Goal: Task Accomplishment & Management: Use online tool/utility

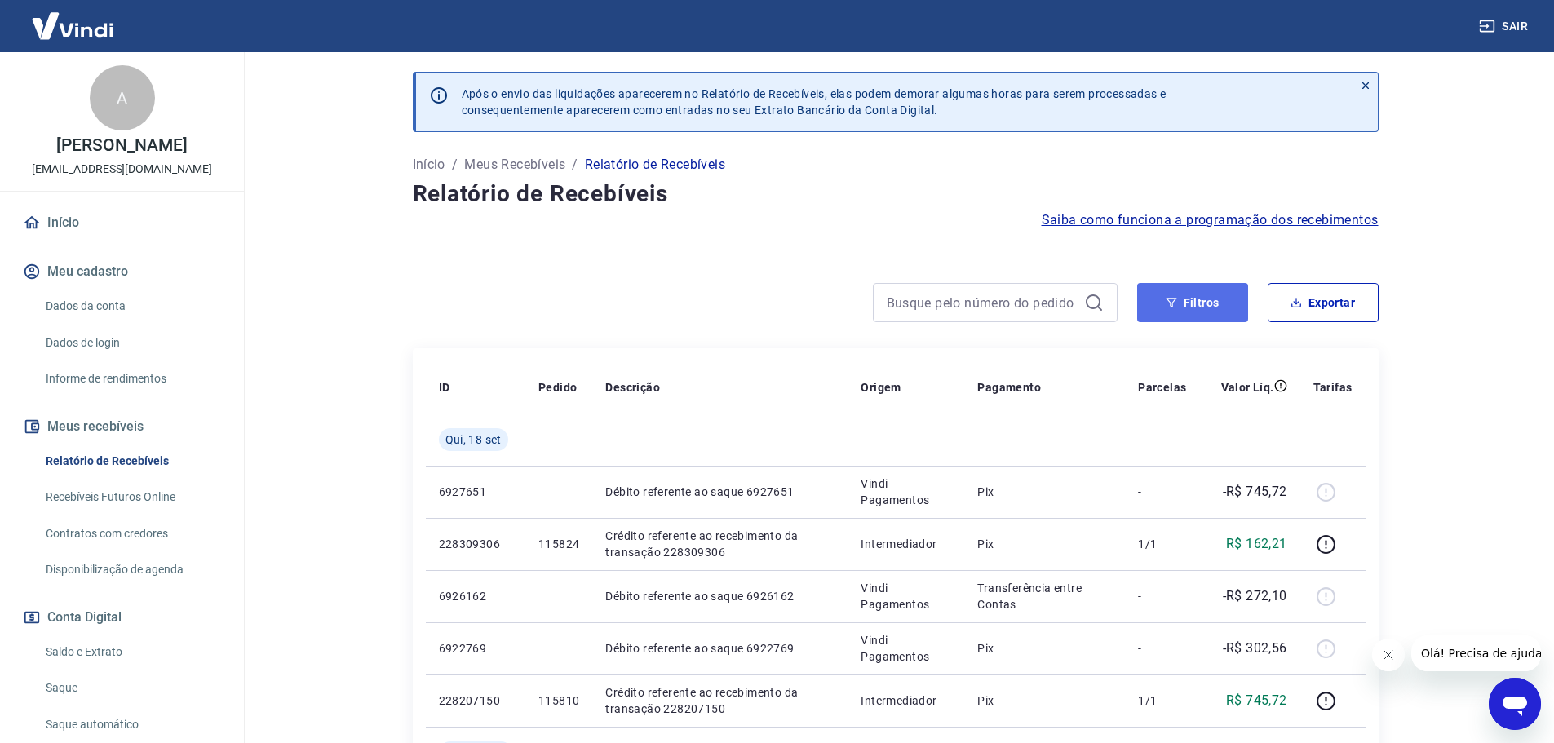
click at [1203, 293] on button "Filtros" at bounding box center [1192, 302] width 111 height 39
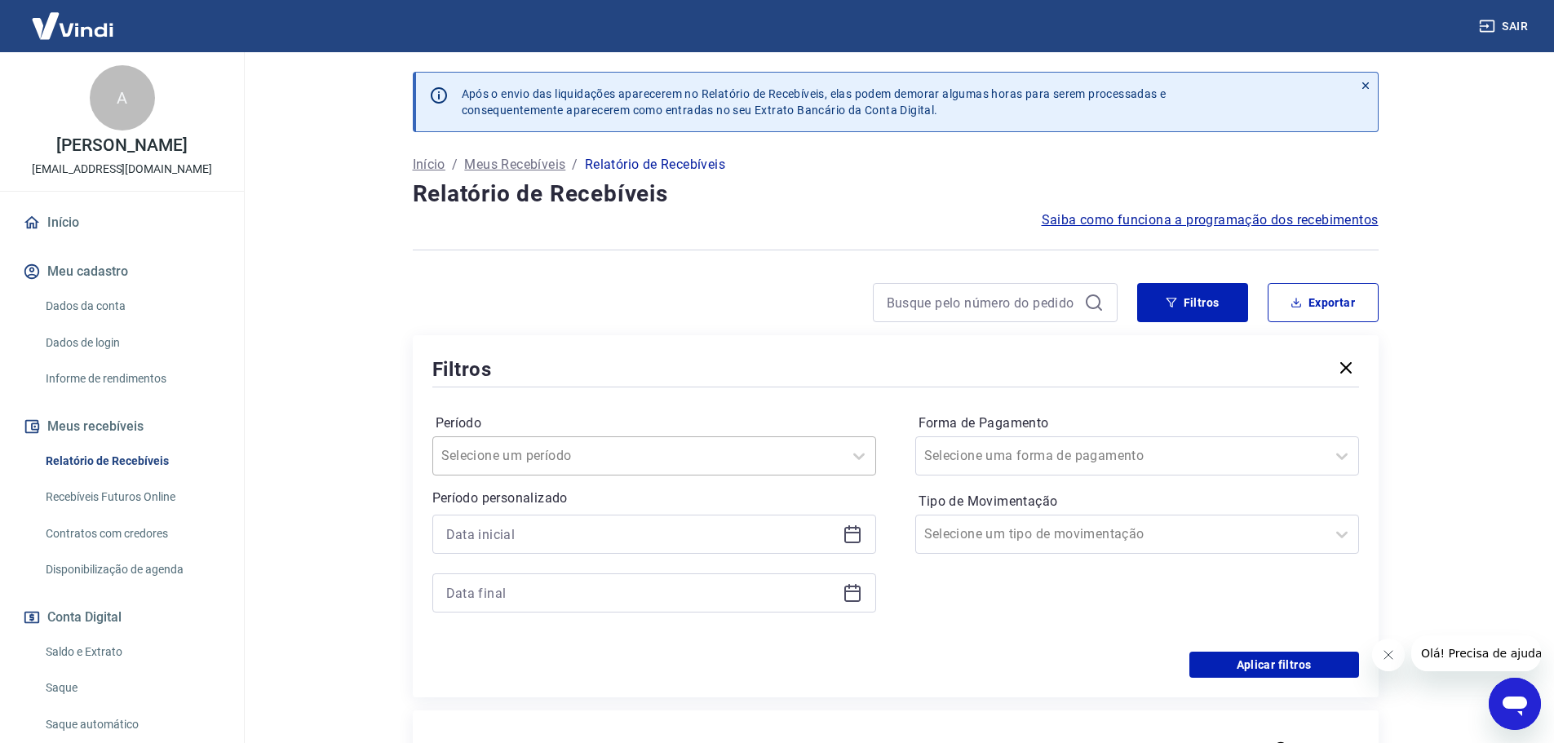
click at [610, 461] on div at bounding box center [637, 455] width 393 height 23
click at [546, 389] on div at bounding box center [895, 386] width 926 height 7
click at [501, 546] on div at bounding box center [654, 534] width 444 height 39
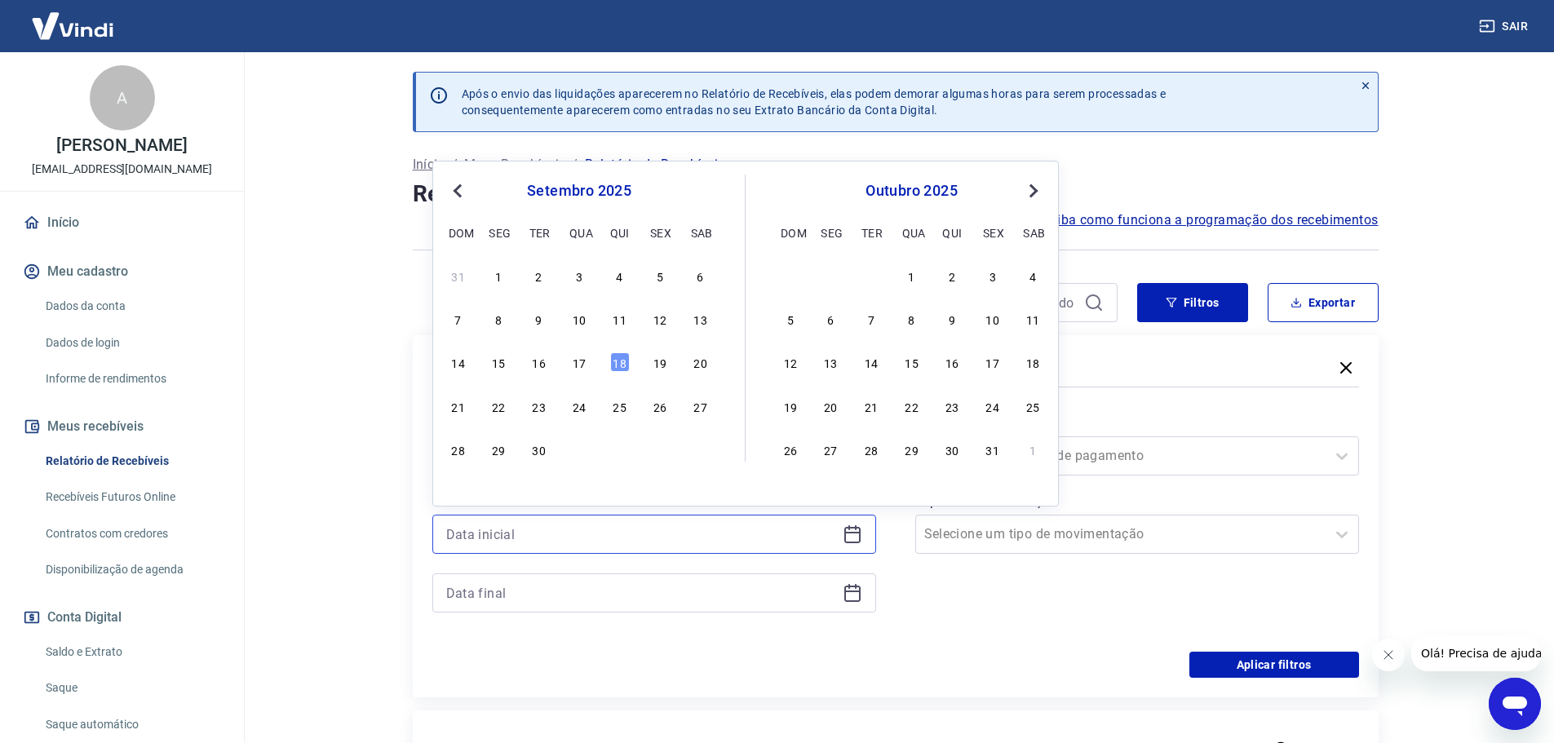
click at [502, 537] on input at bounding box center [641, 534] width 390 height 24
click at [661, 321] on div "12" at bounding box center [660, 319] width 20 height 20
type input "12/09/2025"
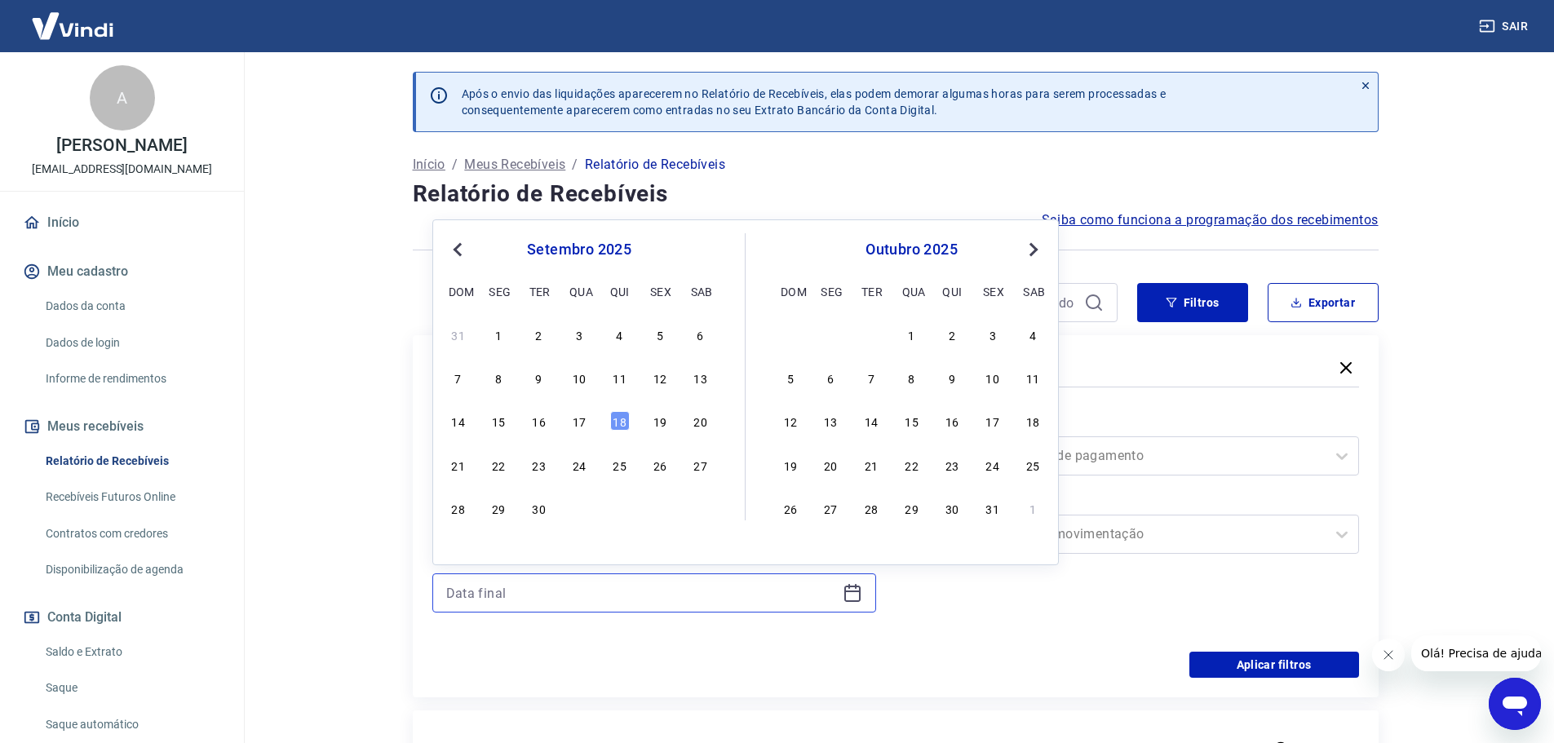
click at [529, 588] on input at bounding box center [641, 593] width 390 height 24
click at [664, 378] on div "12" at bounding box center [660, 378] width 20 height 20
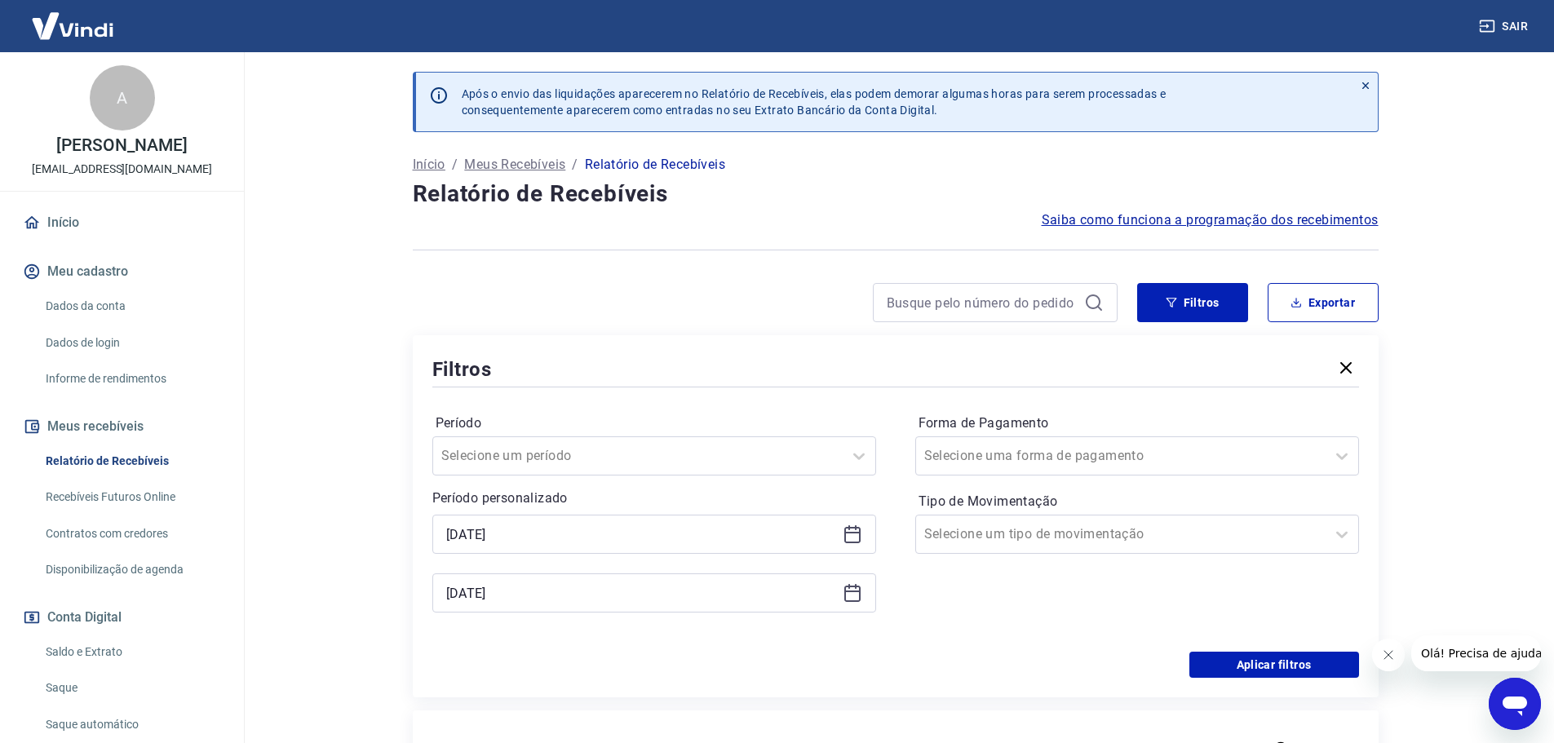
type input "12/09/2025"
click at [1306, 668] on button "Aplicar filtros" at bounding box center [1274, 665] width 170 height 26
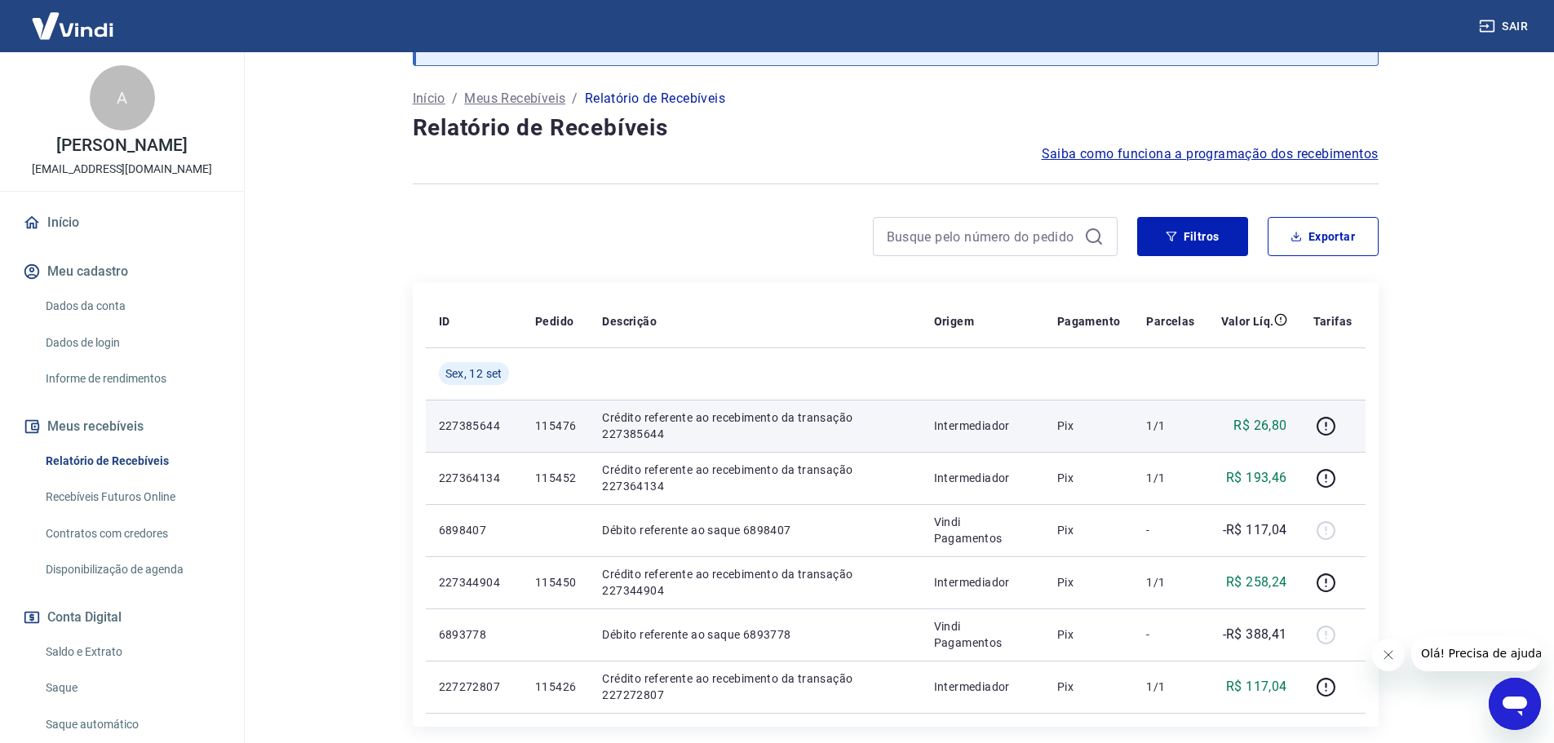
scroll to position [60, 0]
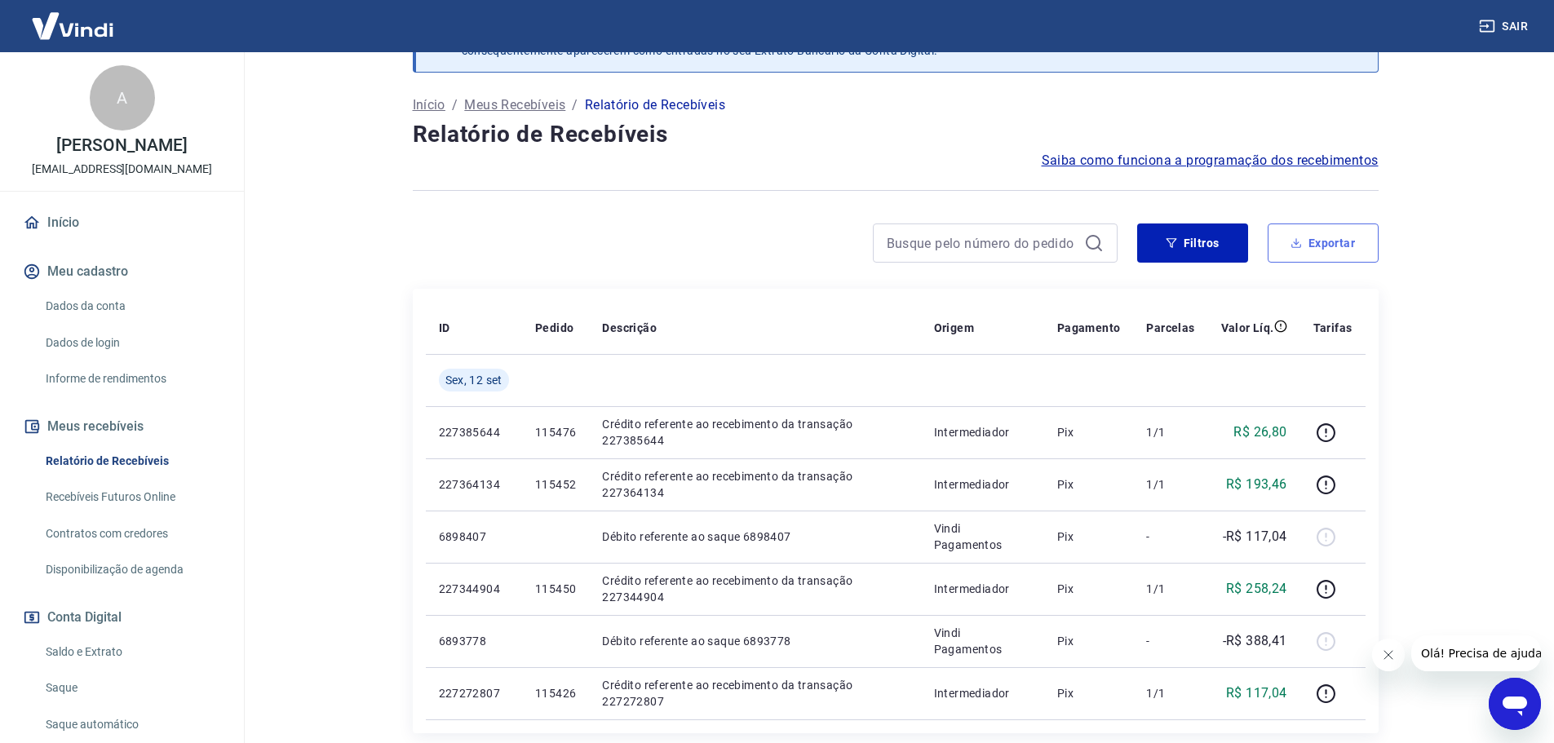
click at [1314, 231] on button "Exportar" at bounding box center [1322, 242] width 111 height 39
type input "12/09/2025"
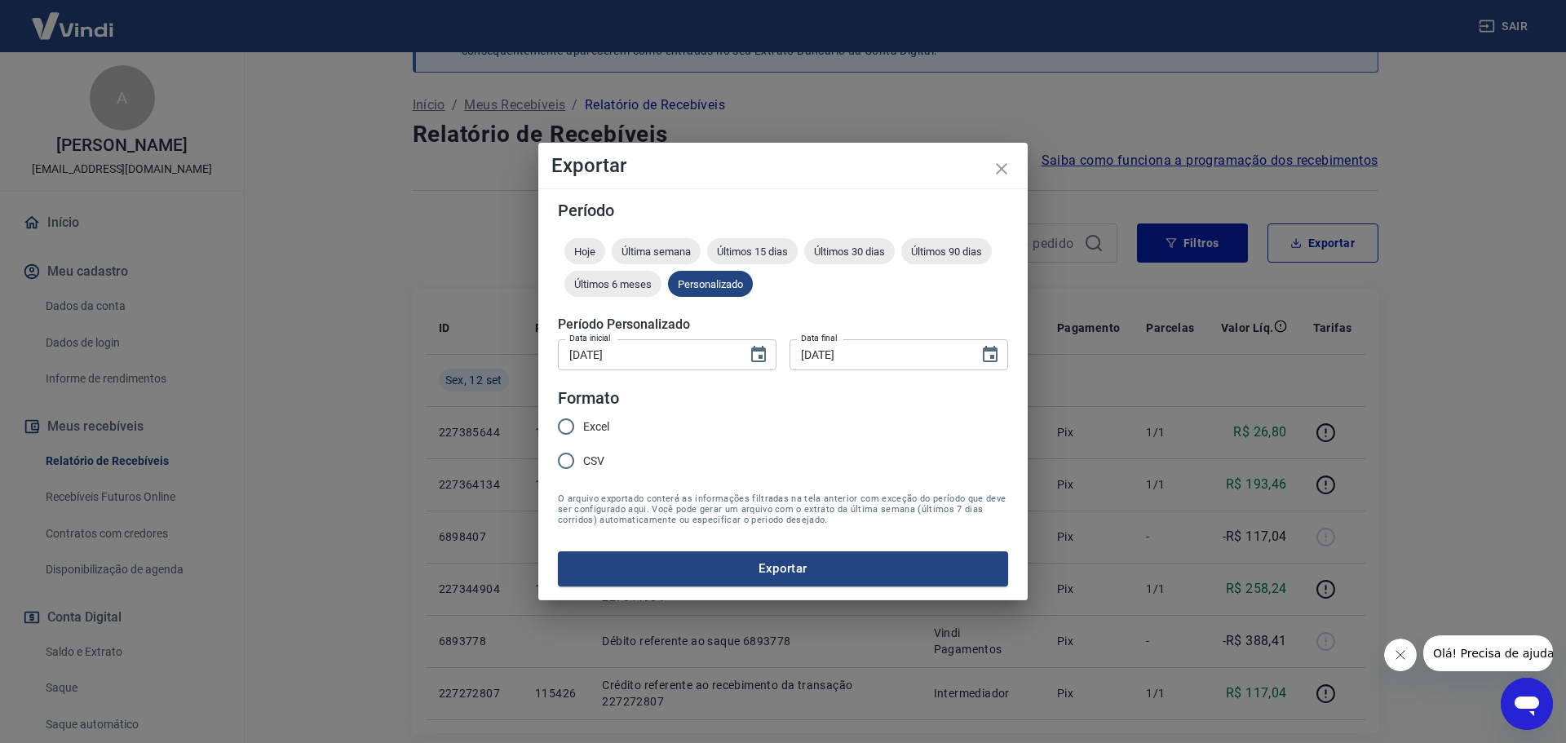
click at [563, 428] on input "Excel" at bounding box center [566, 426] width 34 height 34
radio input "true"
click at [663, 562] on button "Exportar" at bounding box center [783, 568] width 450 height 34
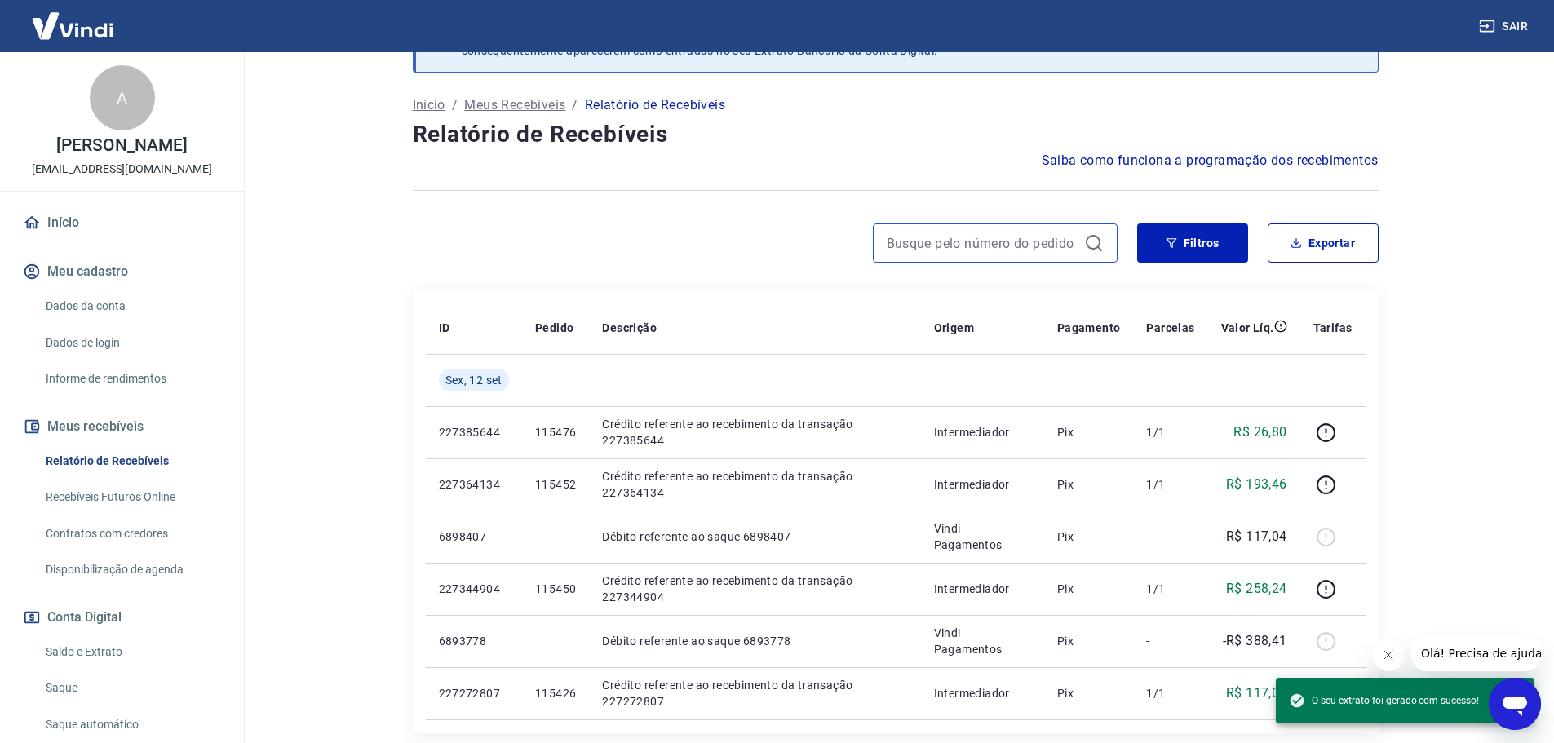
click at [1006, 246] on input at bounding box center [981, 243] width 191 height 24
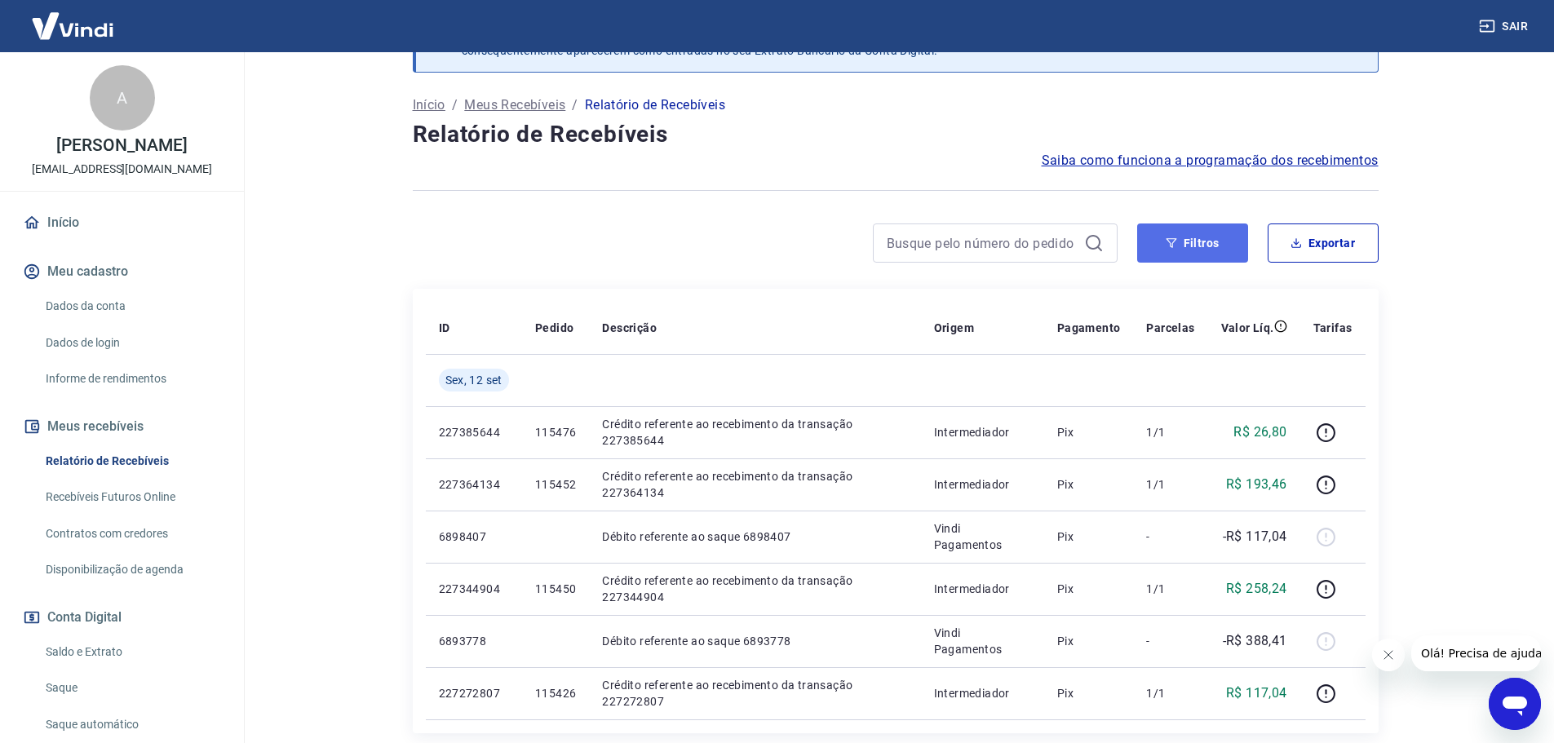
click at [1143, 236] on button "Filtros" at bounding box center [1192, 242] width 111 height 39
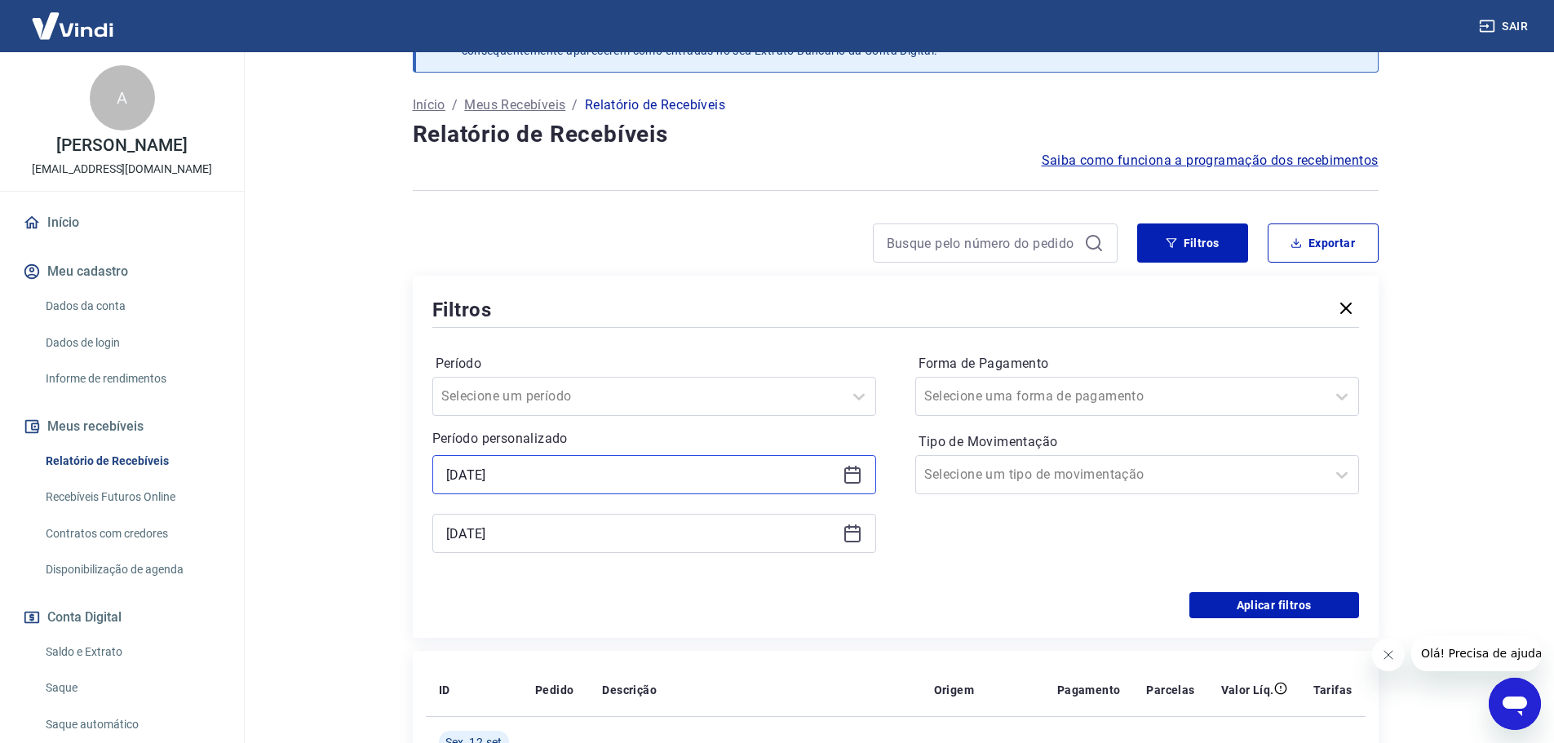
click at [548, 463] on input "12/09/2025" at bounding box center [641, 474] width 390 height 24
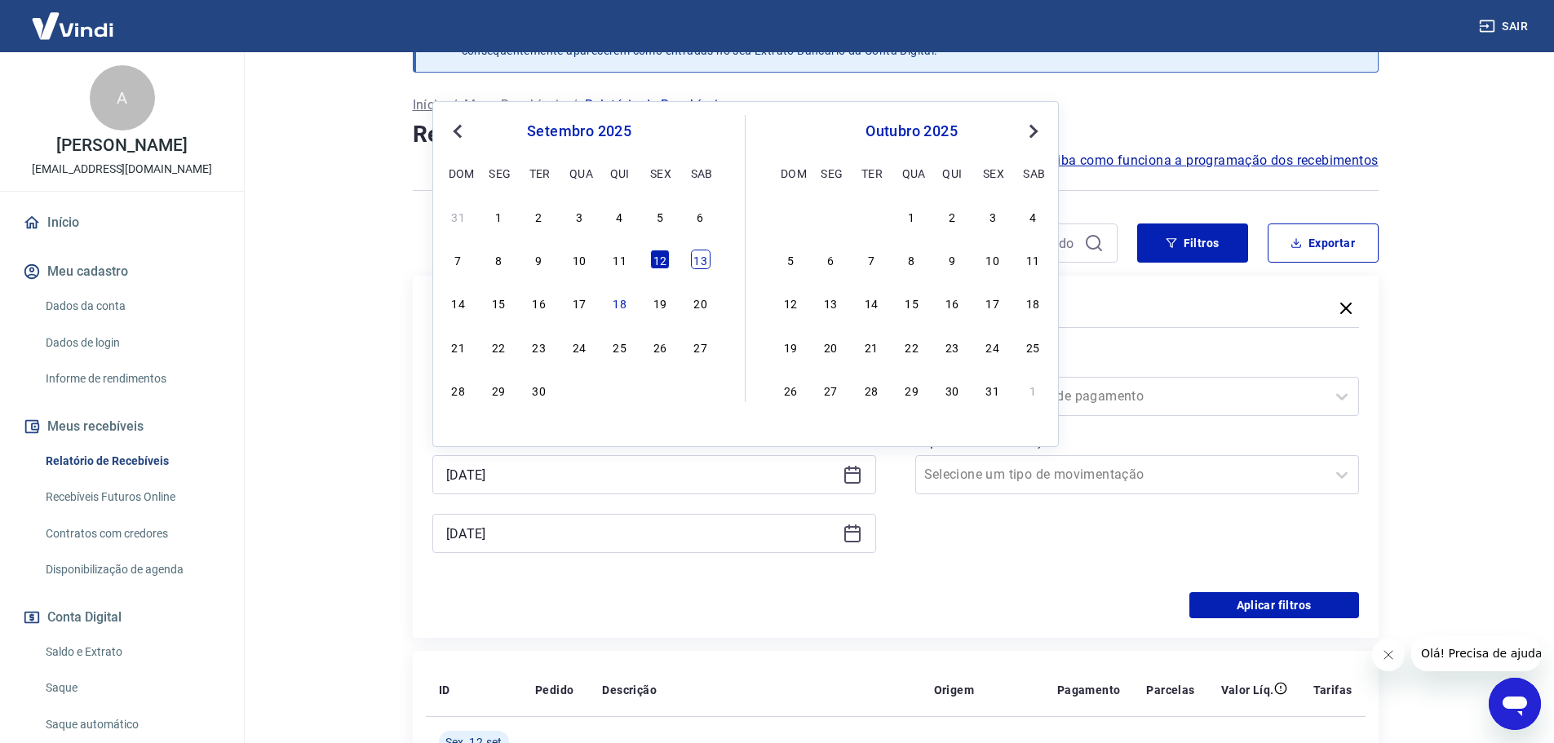
click at [703, 257] on div "13" at bounding box center [701, 260] width 20 height 20
type input "13/09/2025"
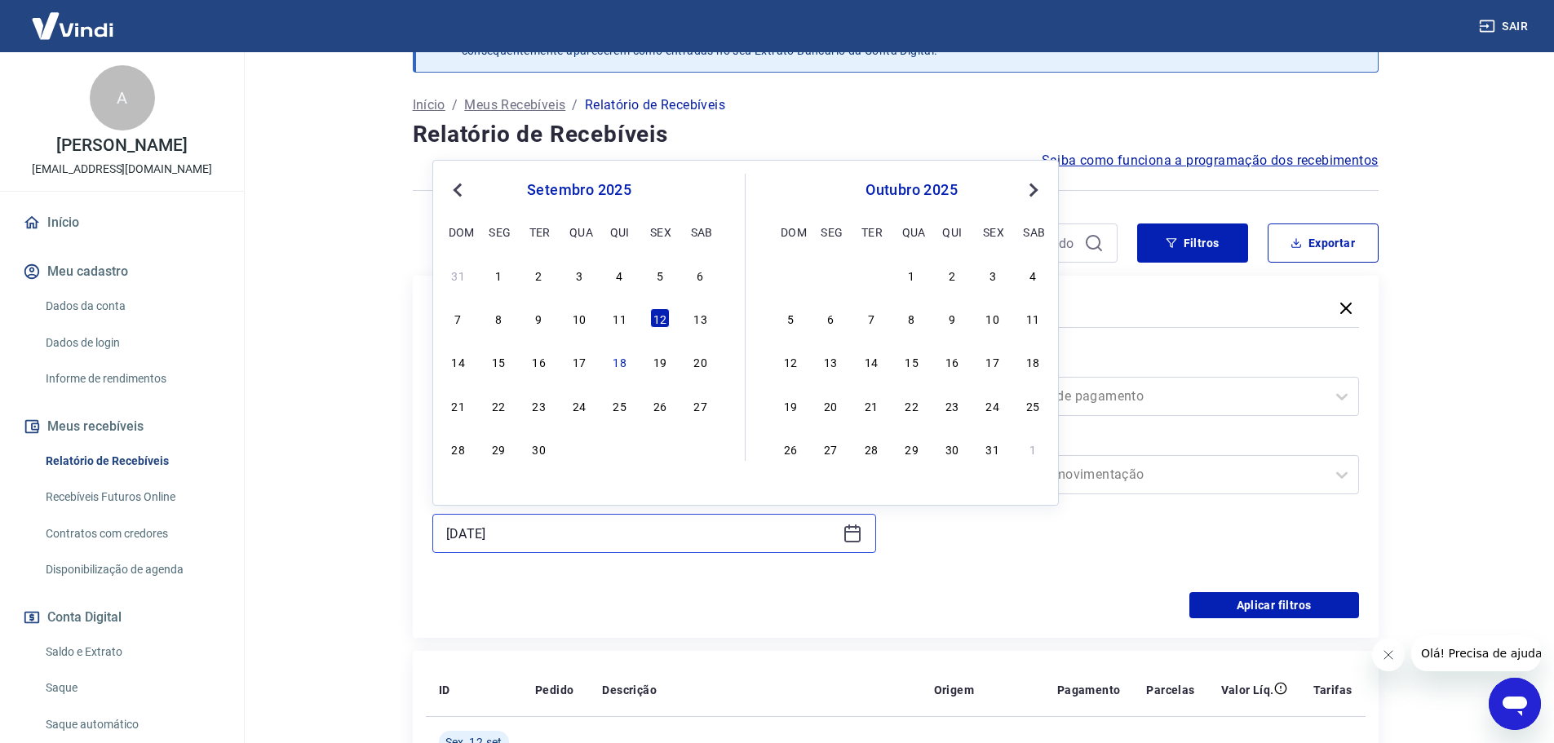
click at [581, 528] on input "12/09/2025" at bounding box center [641, 533] width 390 height 24
click at [537, 365] on div "16" at bounding box center [539, 361] width 20 height 20
type input "16/09/2025"
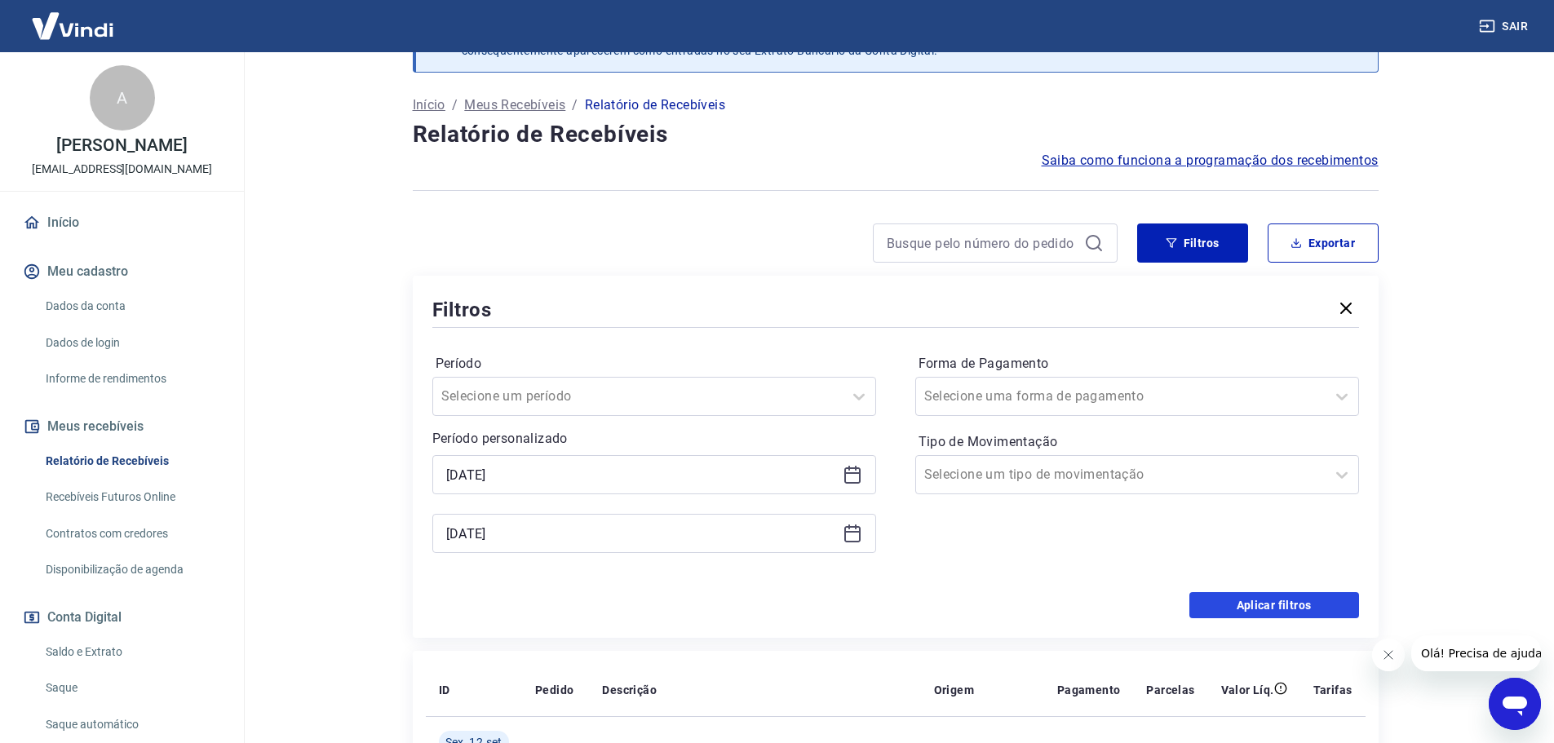
click at [1255, 608] on button "Aplicar filtros" at bounding box center [1274, 605] width 170 height 26
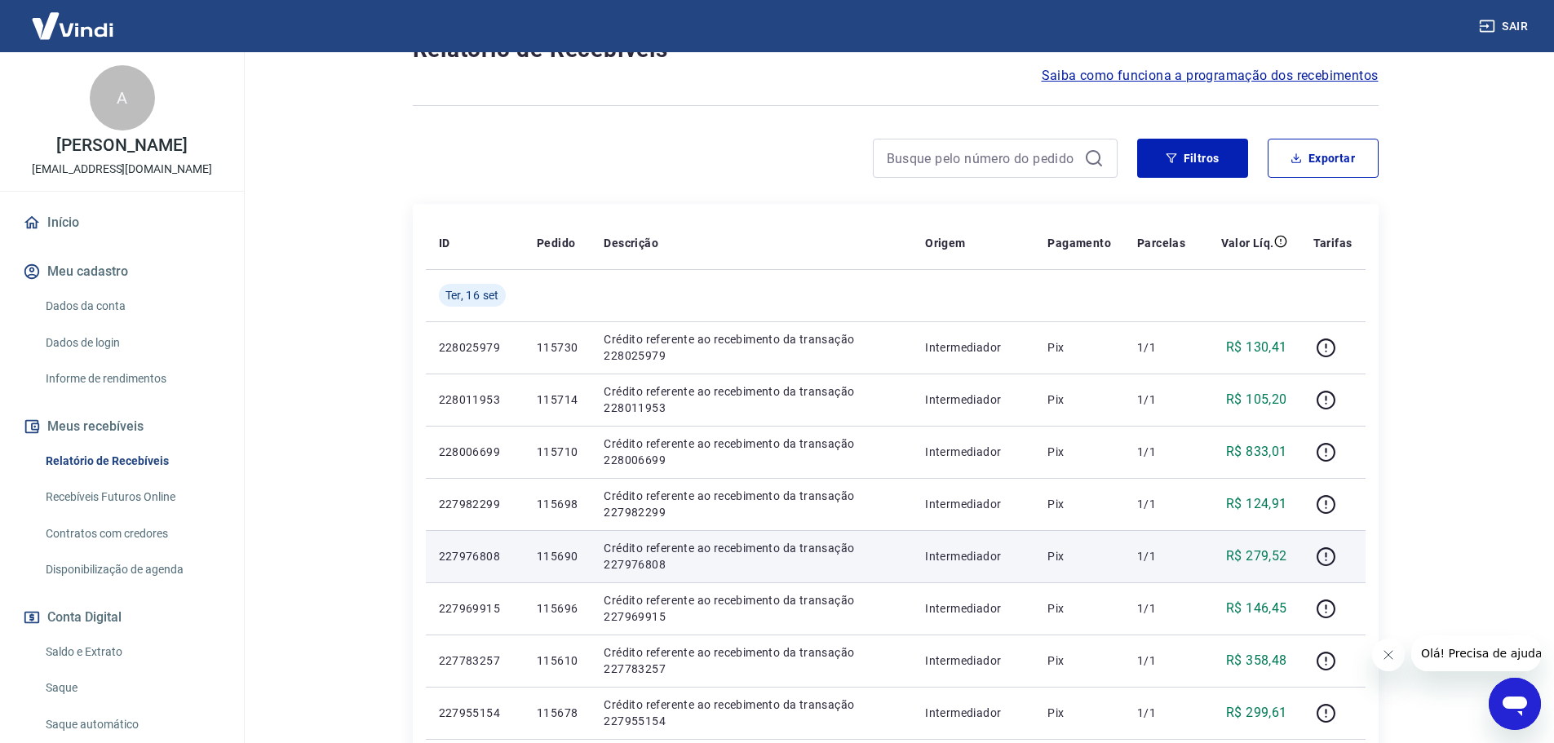
scroll to position [115, 0]
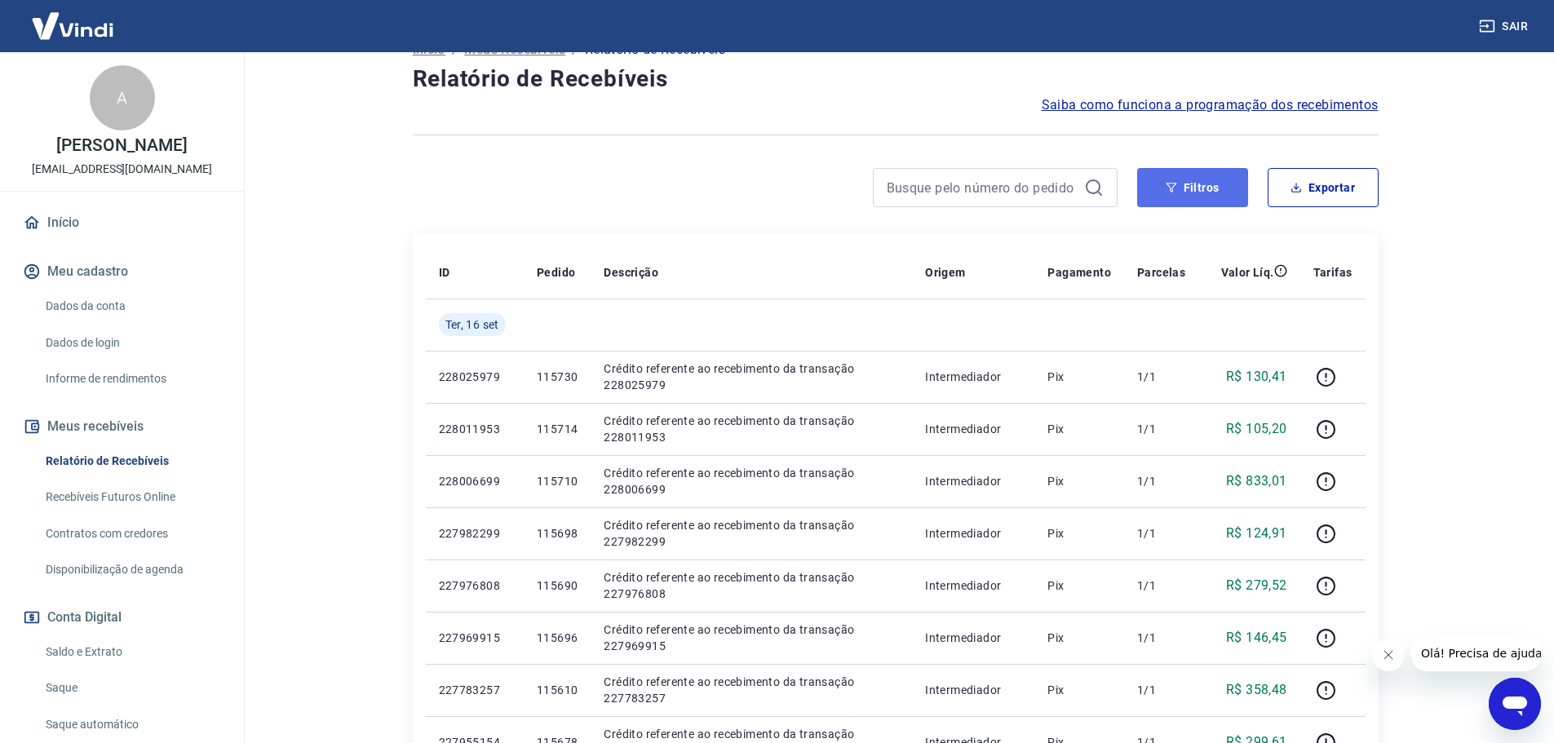
click at [1190, 179] on button "Filtros" at bounding box center [1192, 187] width 111 height 39
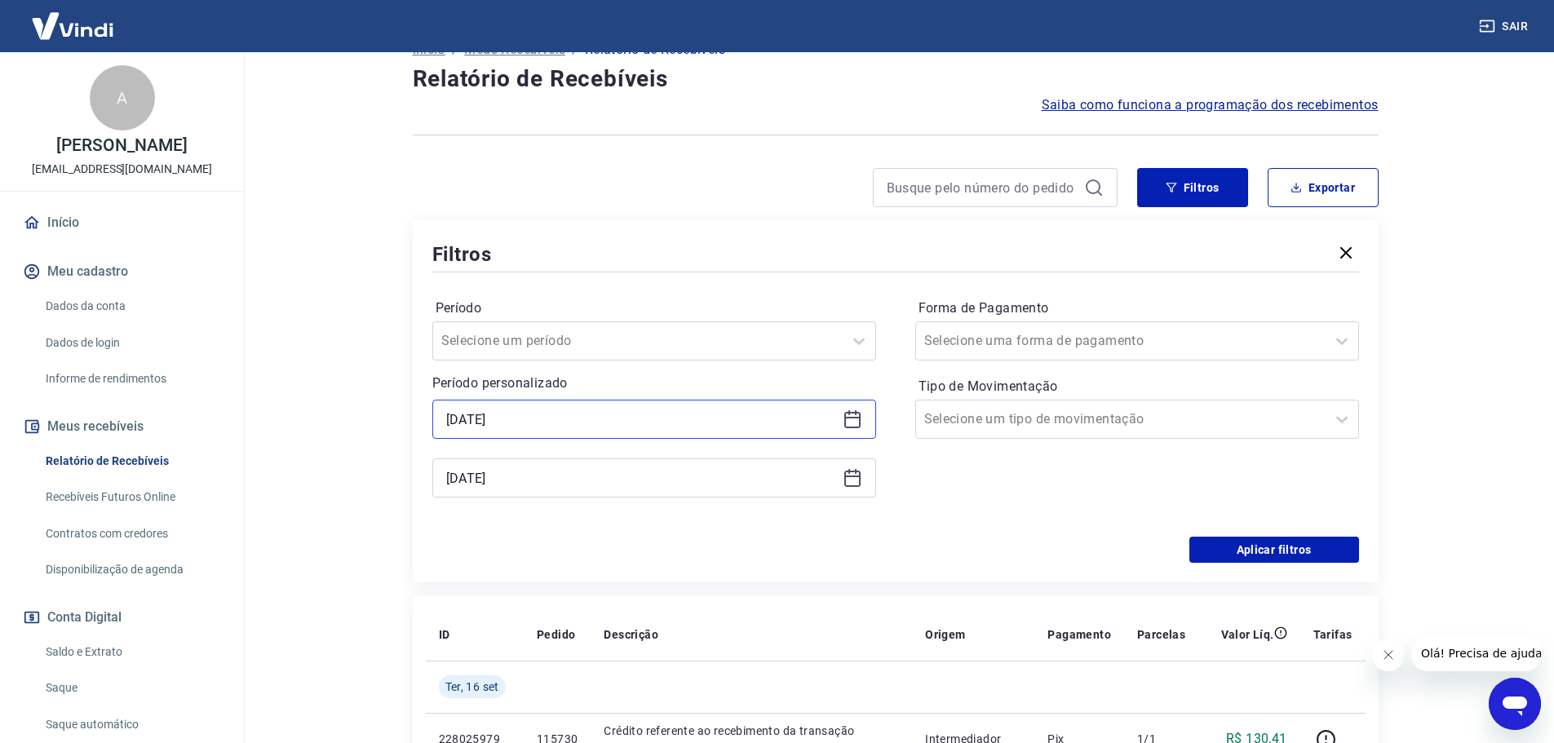
click at [583, 419] on input "13/09/2025" at bounding box center [641, 419] width 390 height 24
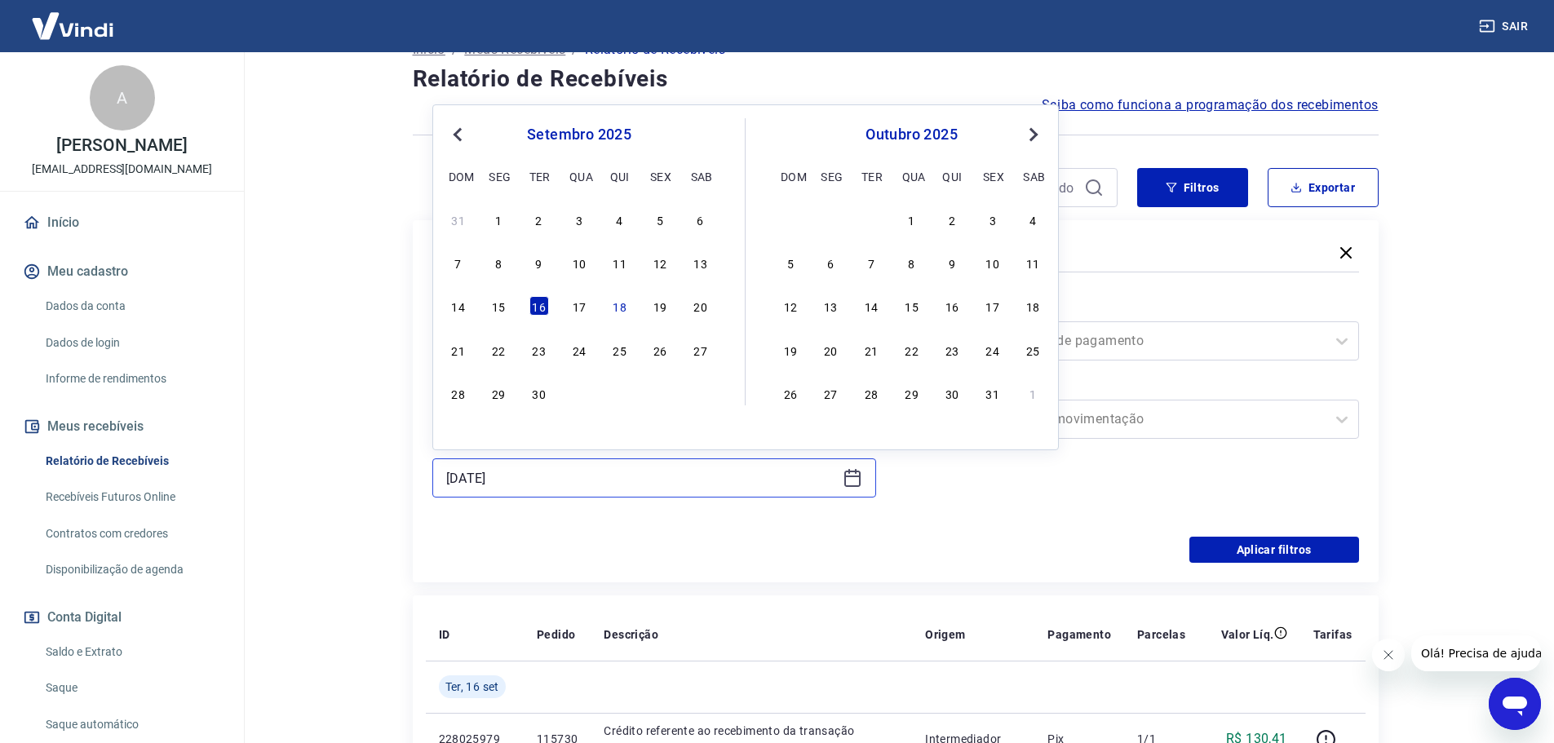
drag, startPoint x: 545, startPoint y: 480, endPoint x: 370, endPoint y: 480, distance: 174.5
click at [370, 480] on main "Após o envio das liquidações aparecerem no Relatório de Recebíveis, elas podem …" at bounding box center [894, 282] width 1317 height 691
click at [500, 303] on div "15" at bounding box center [498, 306] width 20 height 20
type input "15/09/2025"
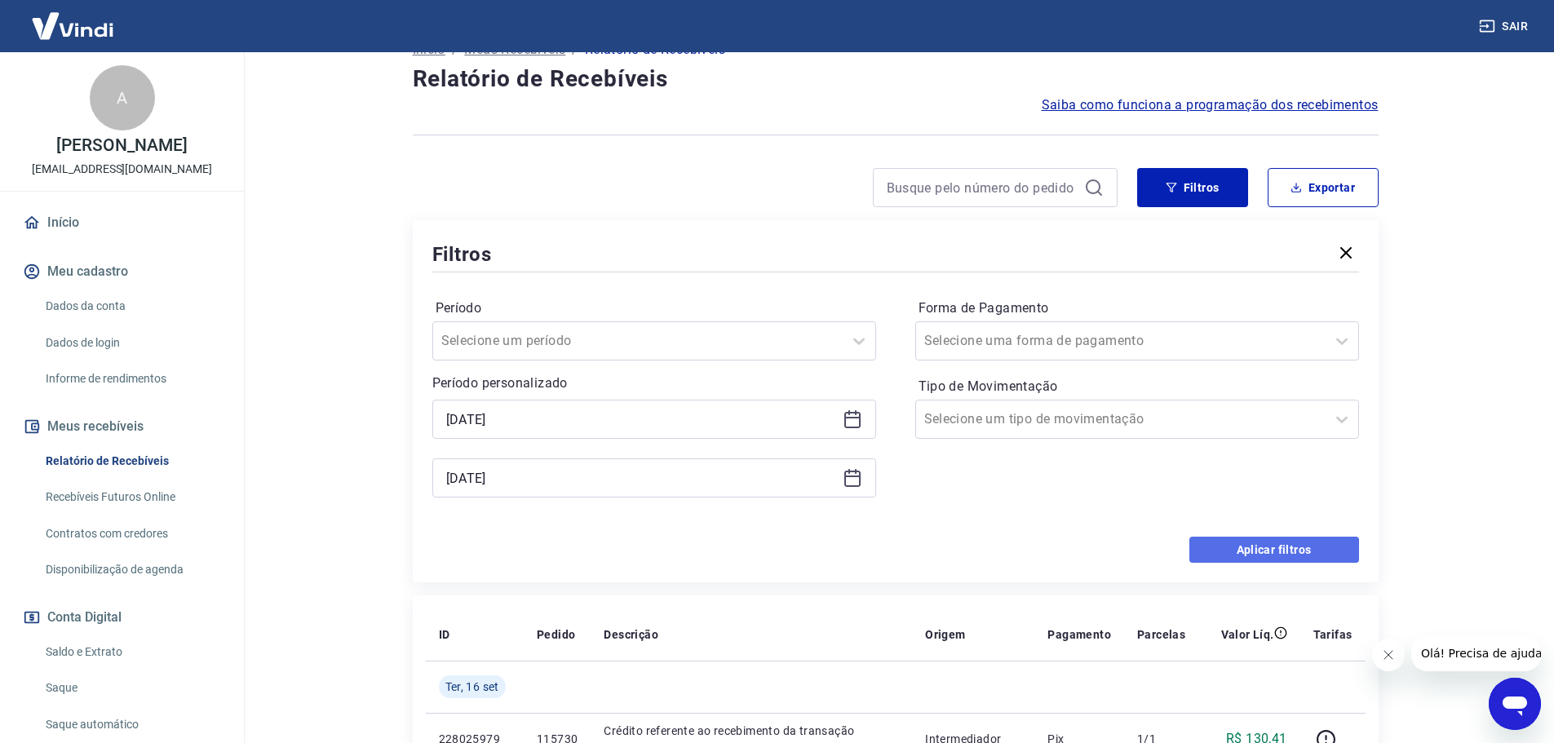
click at [1305, 545] on button "Aplicar filtros" at bounding box center [1274, 550] width 170 height 26
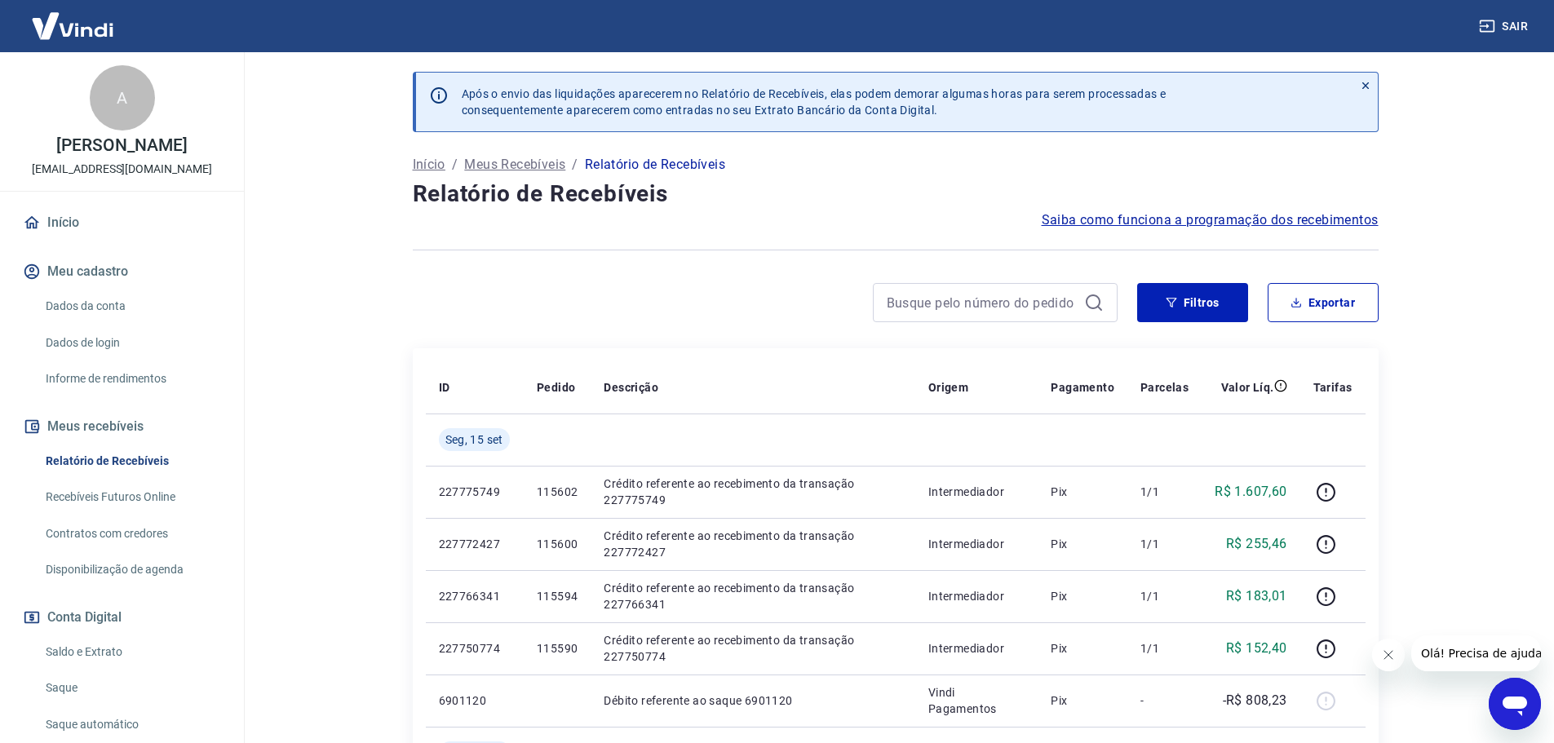
click at [1316, 322] on div "Filtros Exportar" at bounding box center [896, 309] width 966 height 52
click at [1312, 310] on button "Exportar" at bounding box center [1322, 302] width 111 height 39
type input "13/09/2025"
type input "15/09/2025"
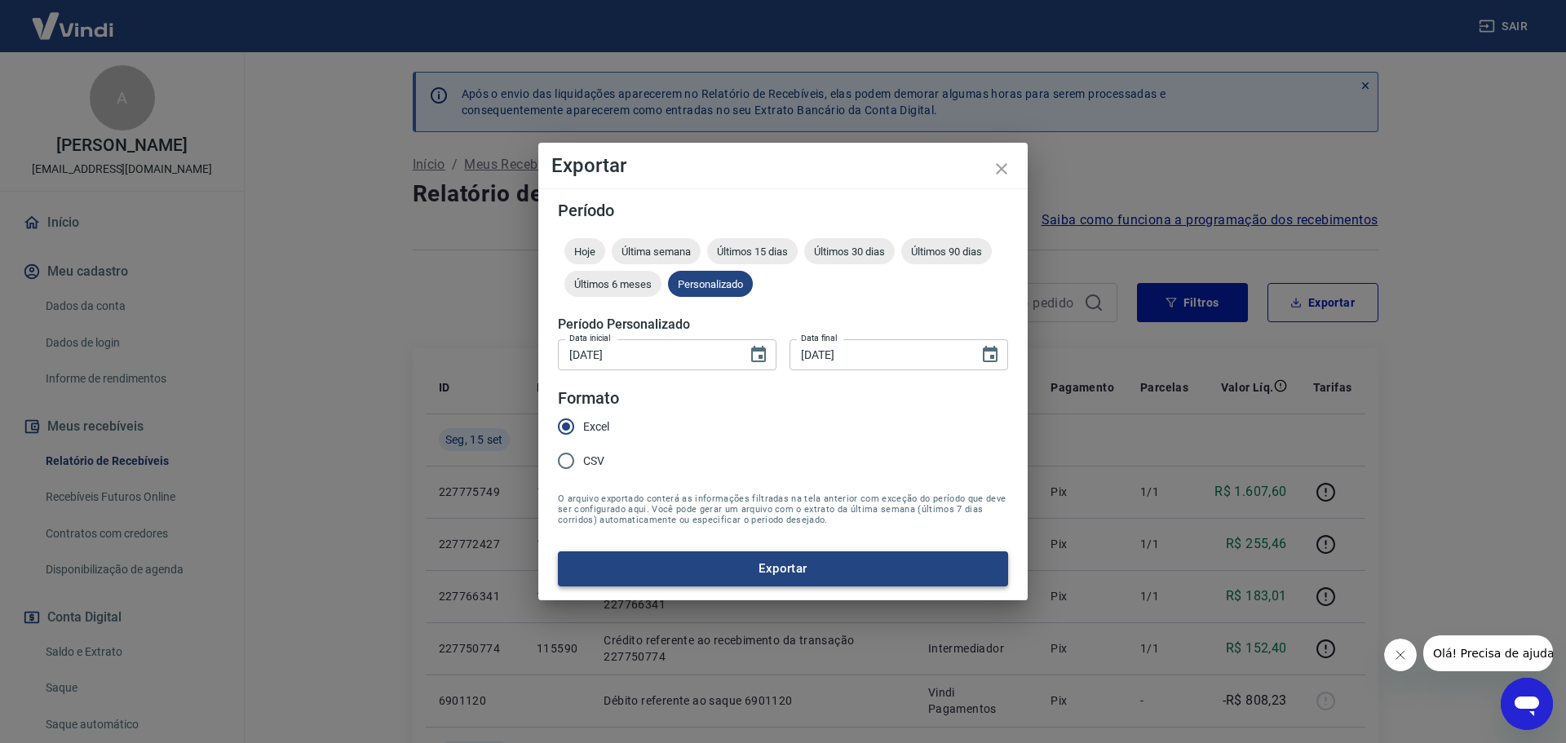
click at [720, 568] on button "Exportar" at bounding box center [783, 568] width 450 height 34
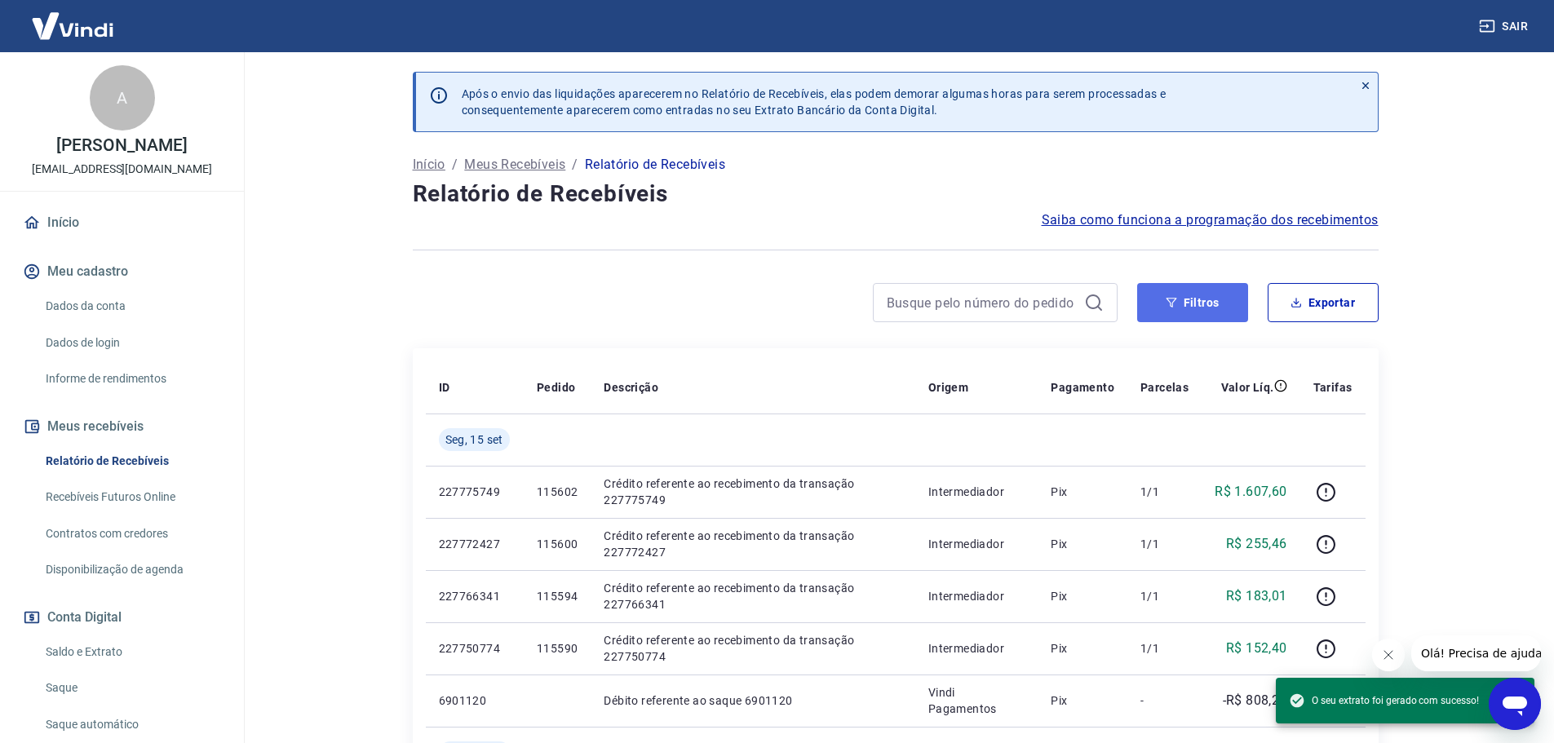
click at [1213, 303] on button "Filtros" at bounding box center [1192, 302] width 111 height 39
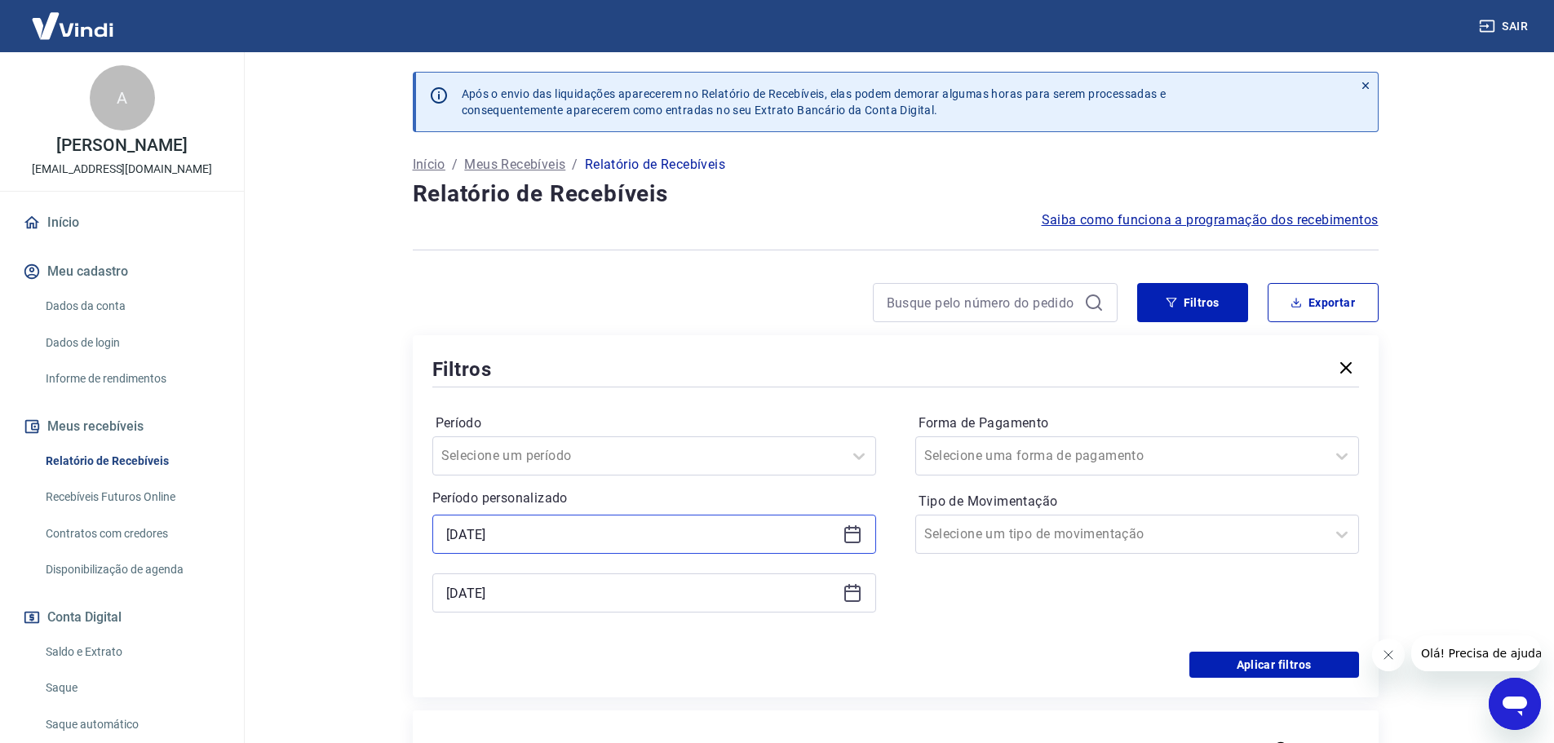
click at [545, 541] on input "13/09/2025" at bounding box center [641, 534] width 390 height 24
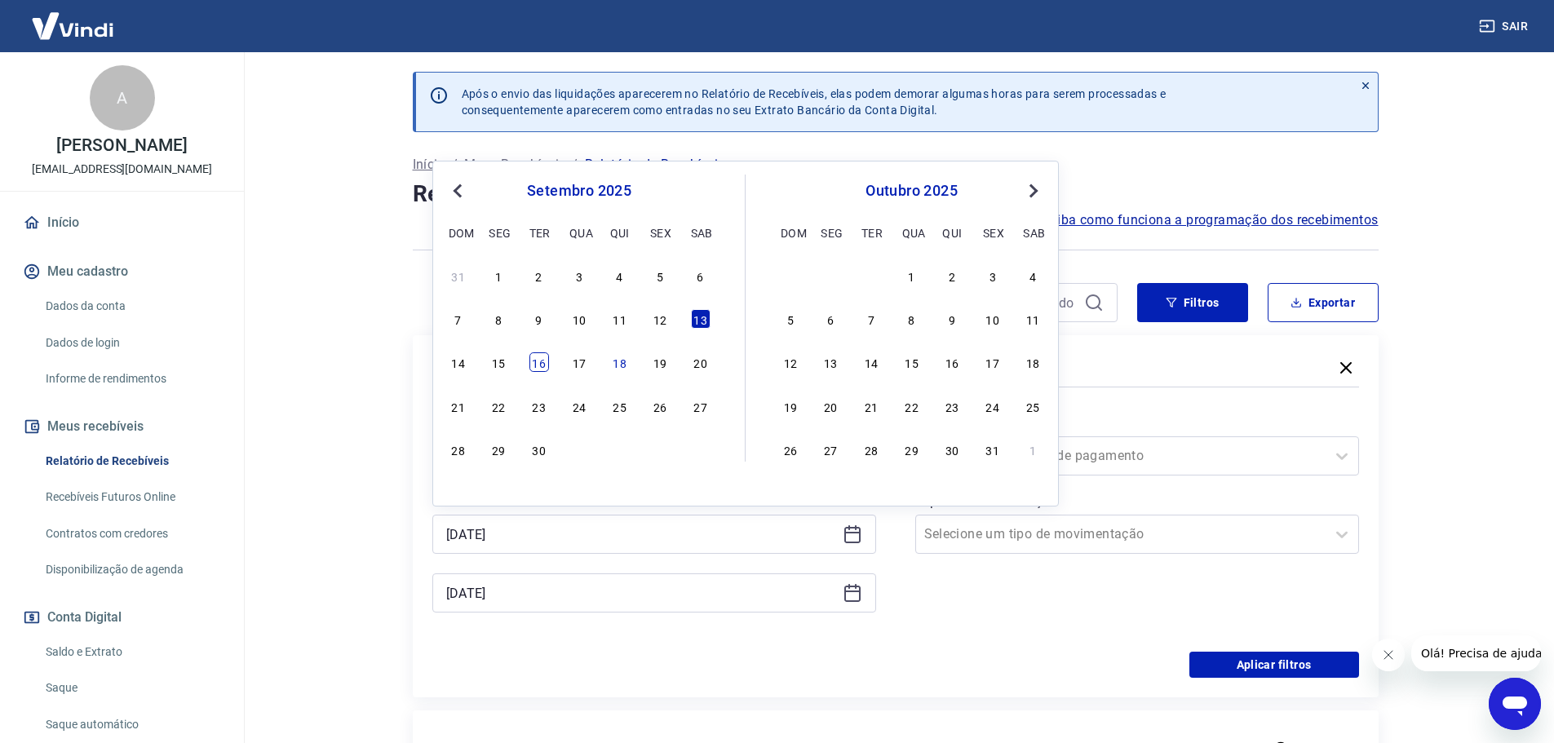
click at [537, 366] on div "16" at bounding box center [539, 362] width 20 height 20
type input "16/09/2025"
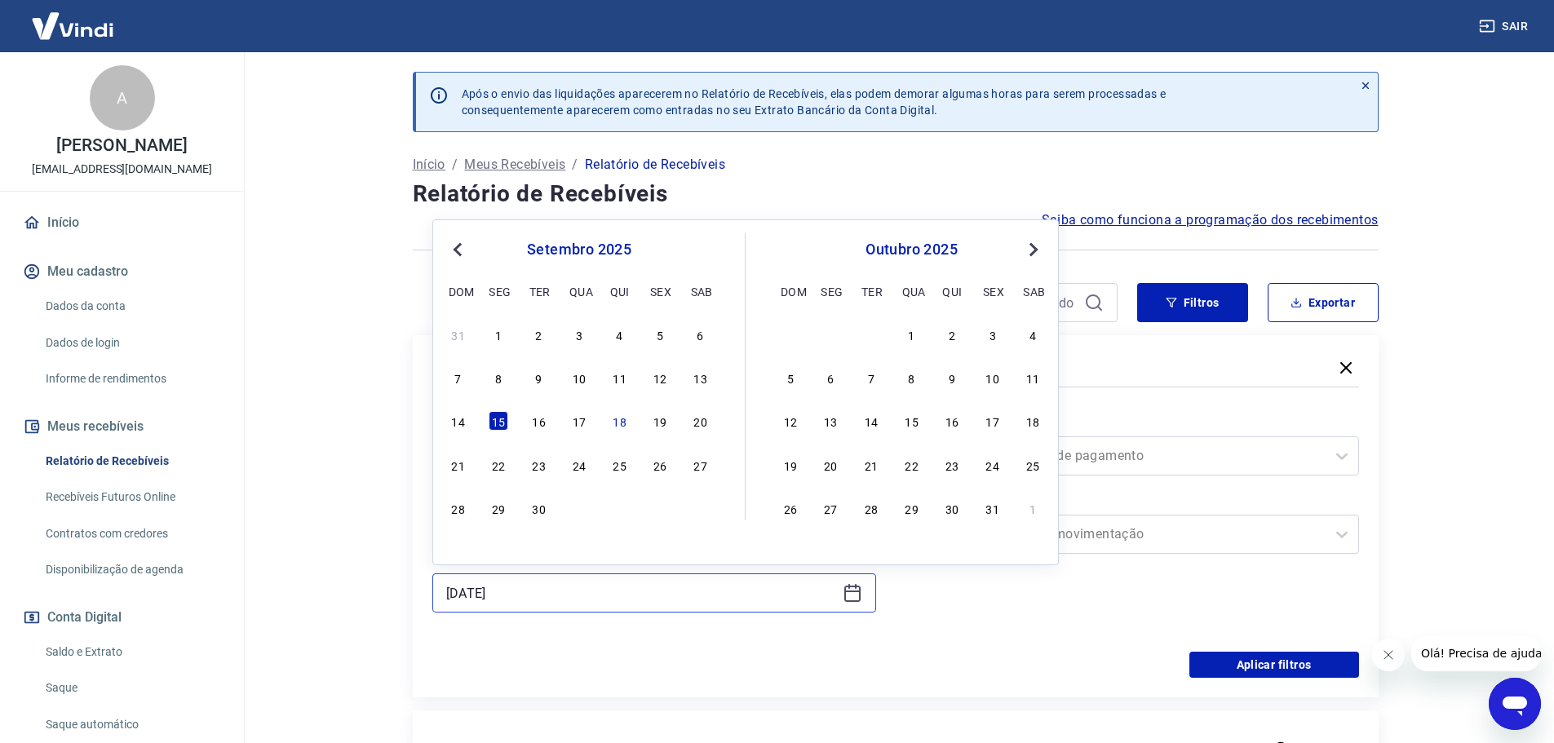
click at [565, 588] on input "15/09/2025" at bounding box center [641, 593] width 390 height 24
click at [542, 424] on div "16" at bounding box center [539, 421] width 20 height 20
type input "16/09/2025"
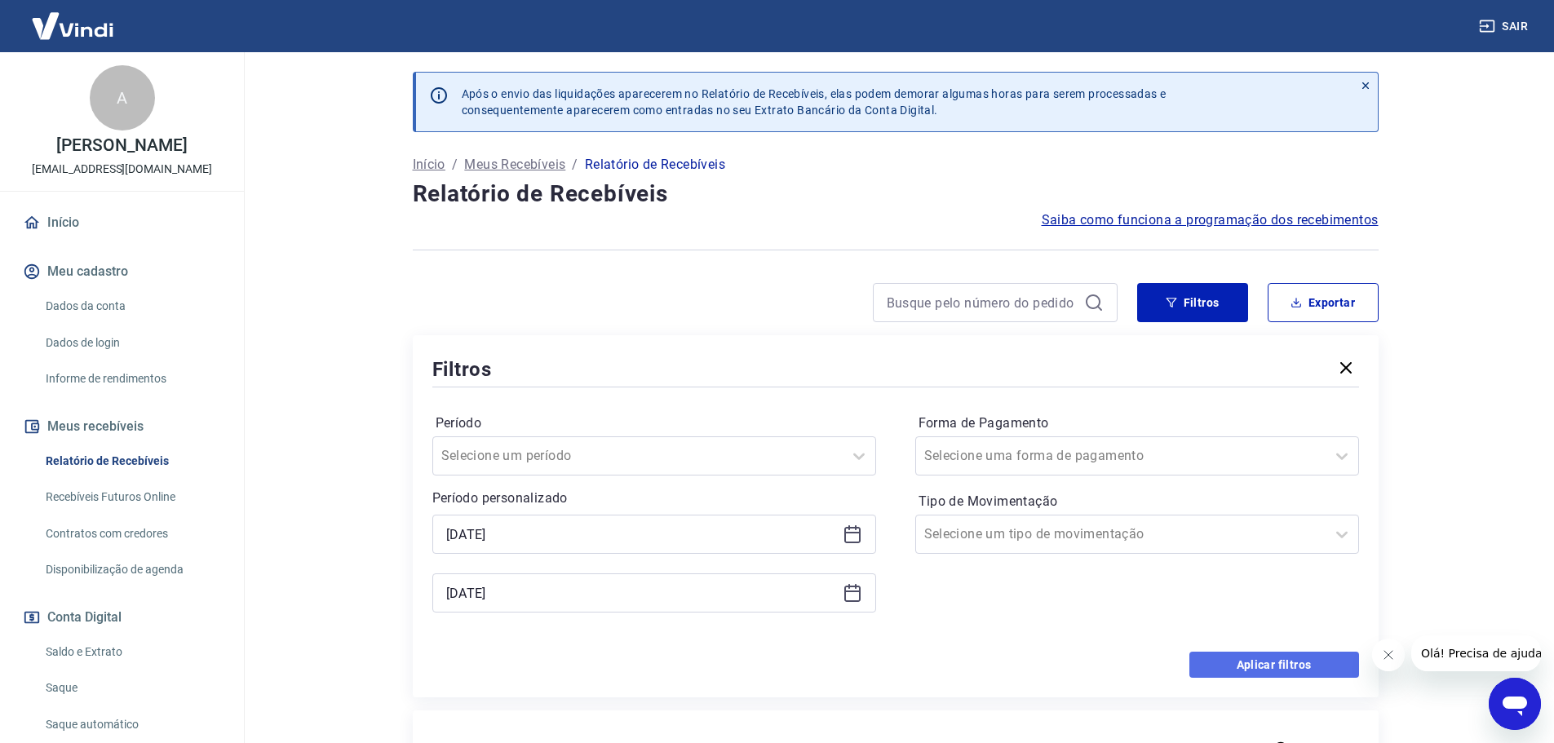
click at [1253, 661] on button "Aplicar filtros" at bounding box center [1274, 665] width 170 height 26
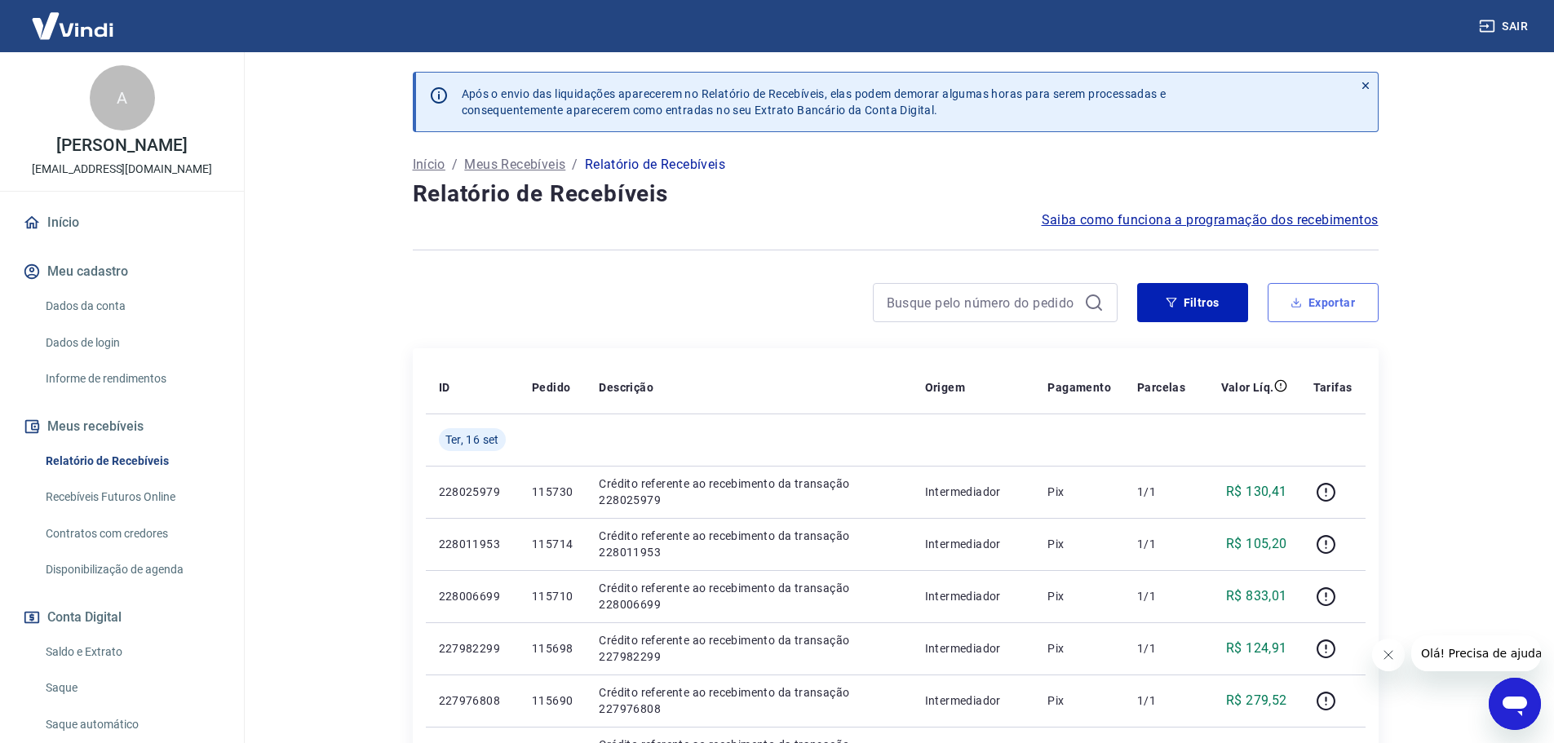
click at [1353, 314] on button "Exportar" at bounding box center [1322, 302] width 111 height 39
type input "16/09/2025"
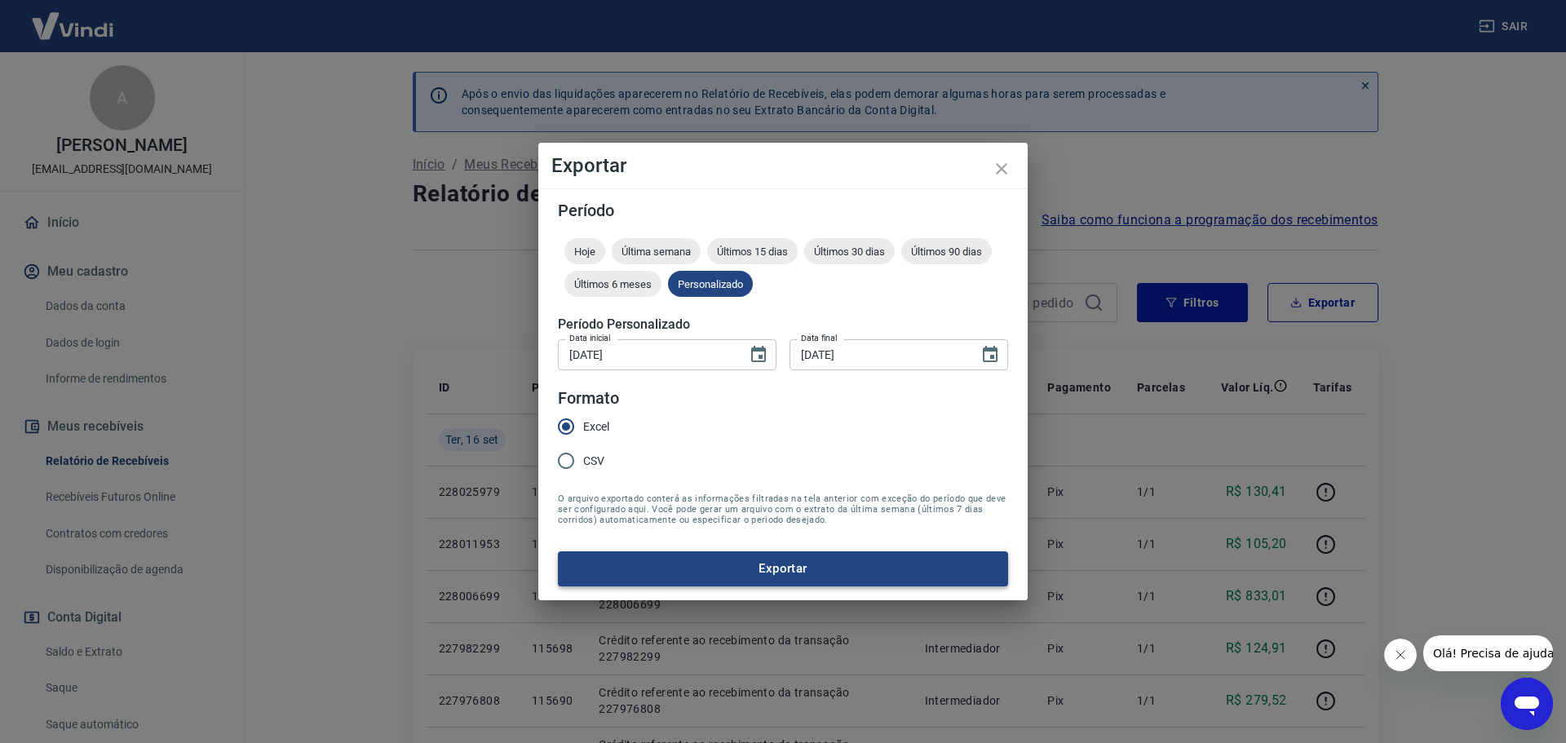
click at [751, 565] on button "Exportar" at bounding box center [783, 568] width 450 height 34
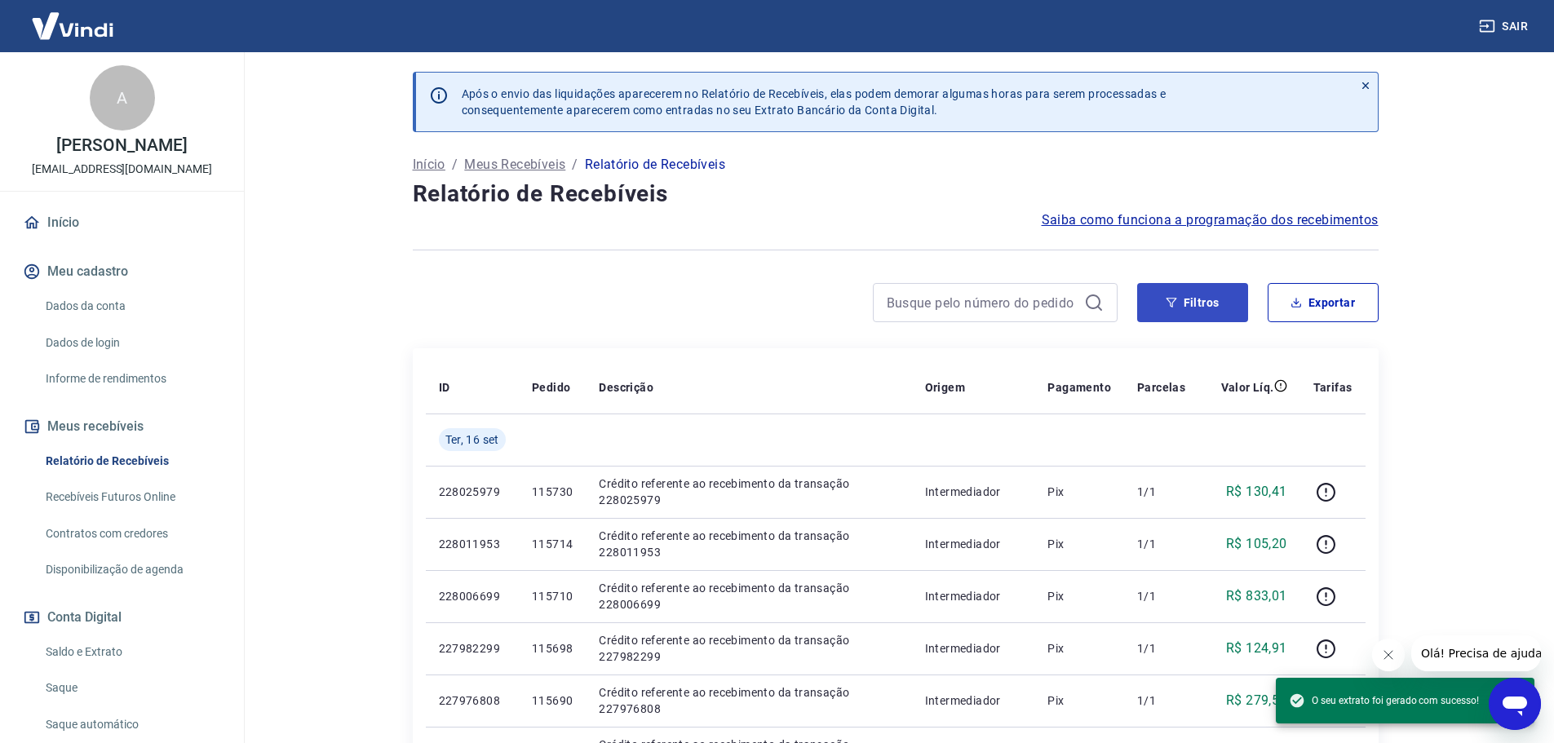
click at [1187, 308] on button "Filtros" at bounding box center [1192, 302] width 111 height 39
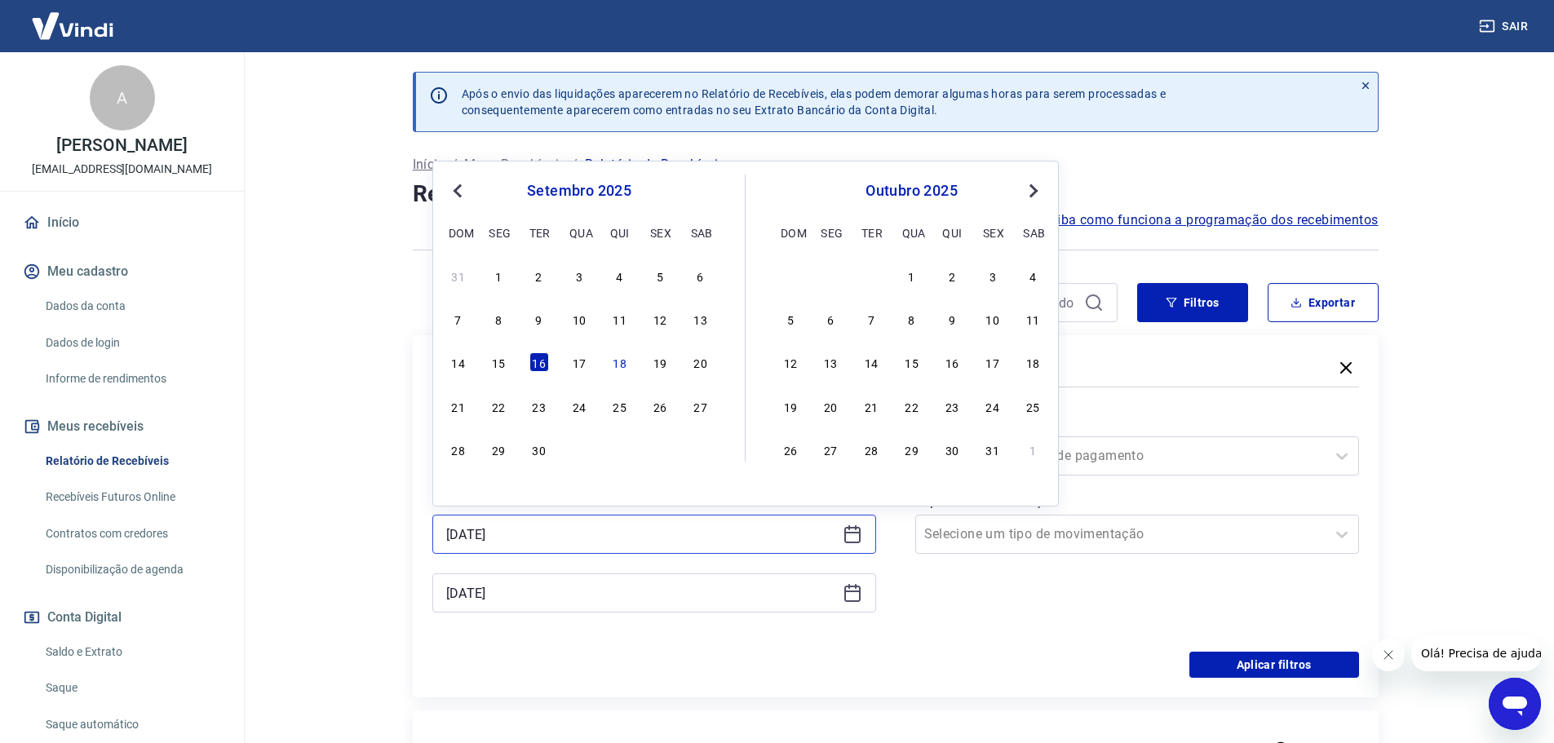
click at [553, 526] on input "16/09/2025" at bounding box center [641, 534] width 390 height 24
click at [579, 365] on div "17" at bounding box center [579, 362] width 20 height 20
type input "17/09/2025"
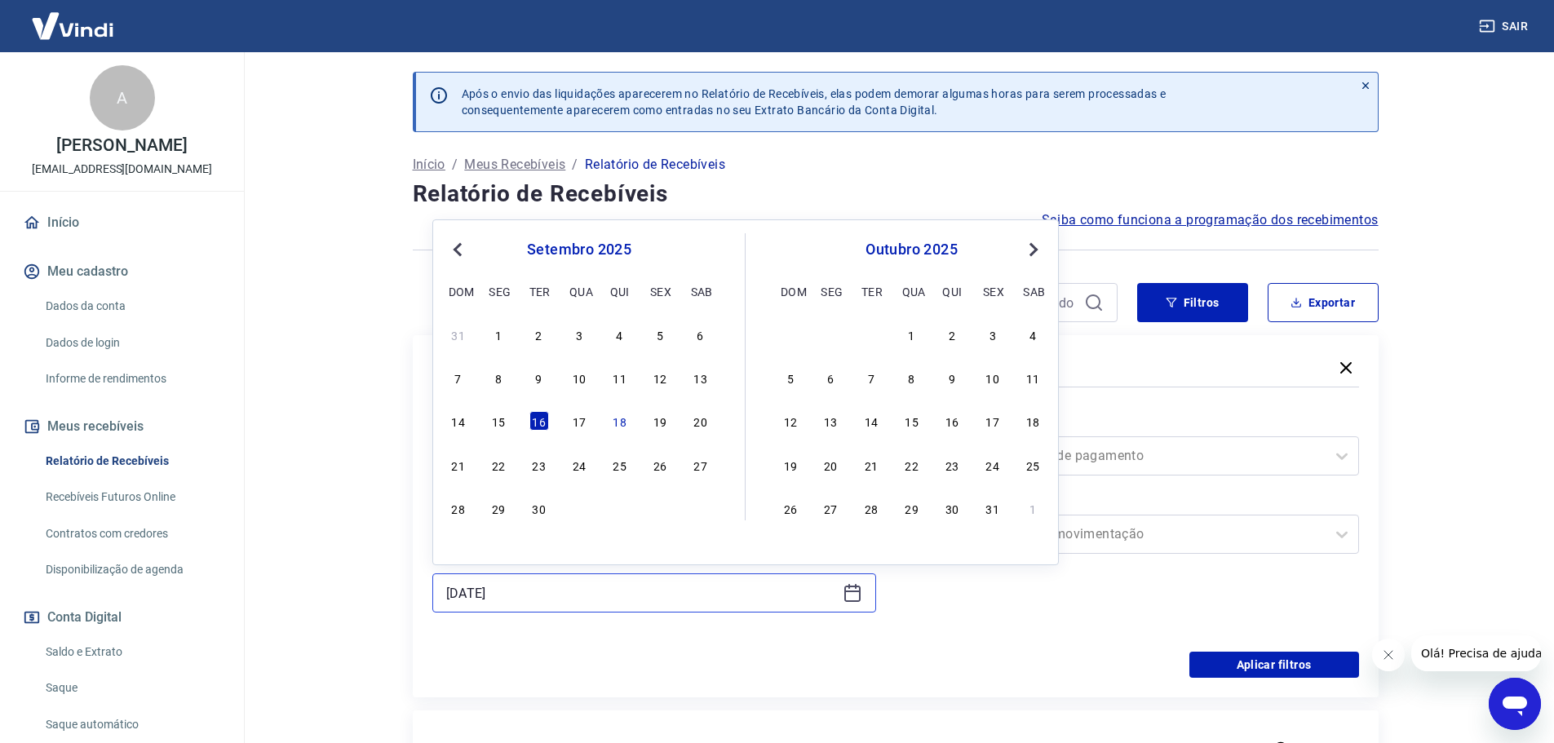
click at [573, 585] on input "16/09/2025" at bounding box center [641, 593] width 390 height 24
click at [580, 422] on div "17" at bounding box center [579, 421] width 20 height 20
type input "17/09/2025"
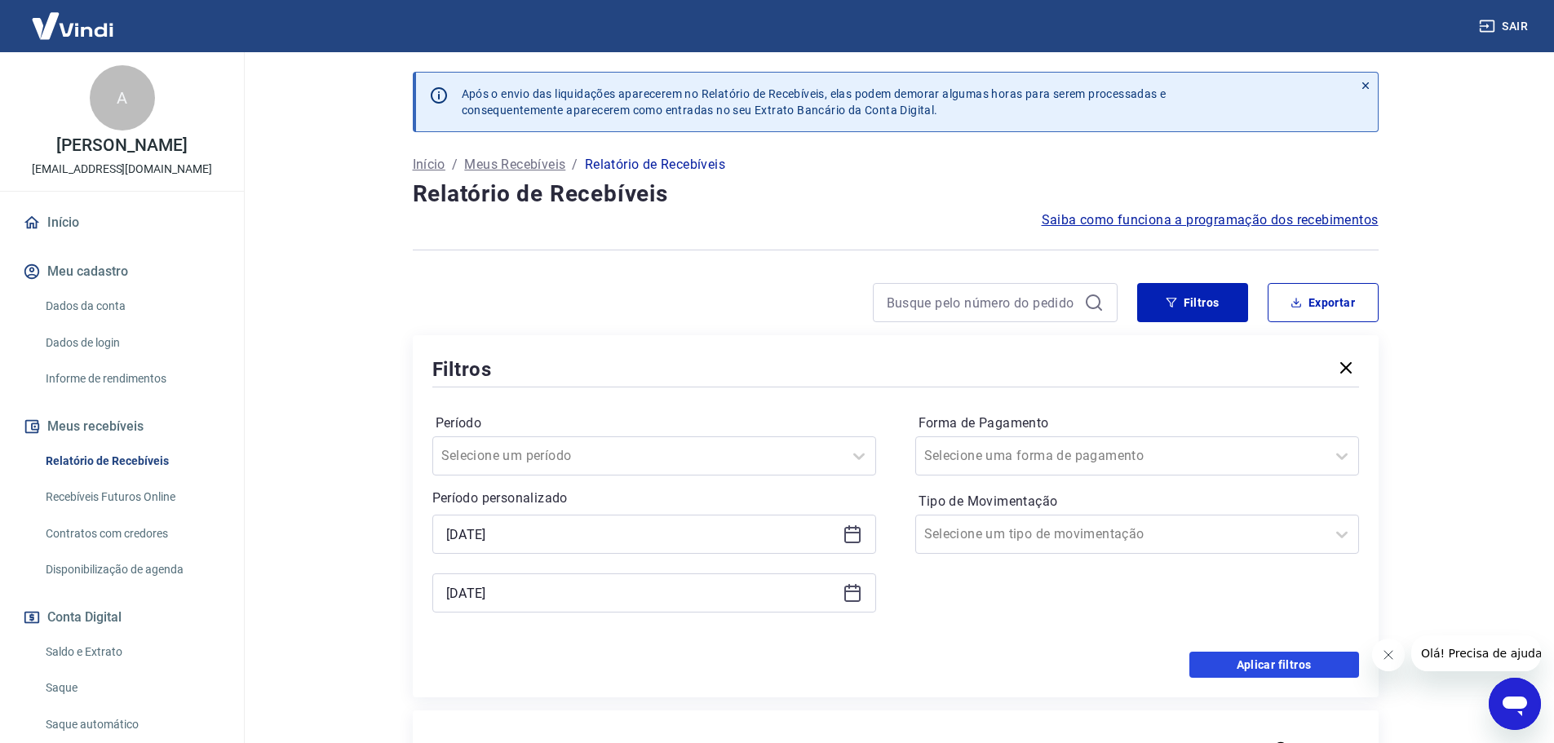
click at [1266, 657] on button "Aplicar filtros" at bounding box center [1274, 665] width 170 height 26
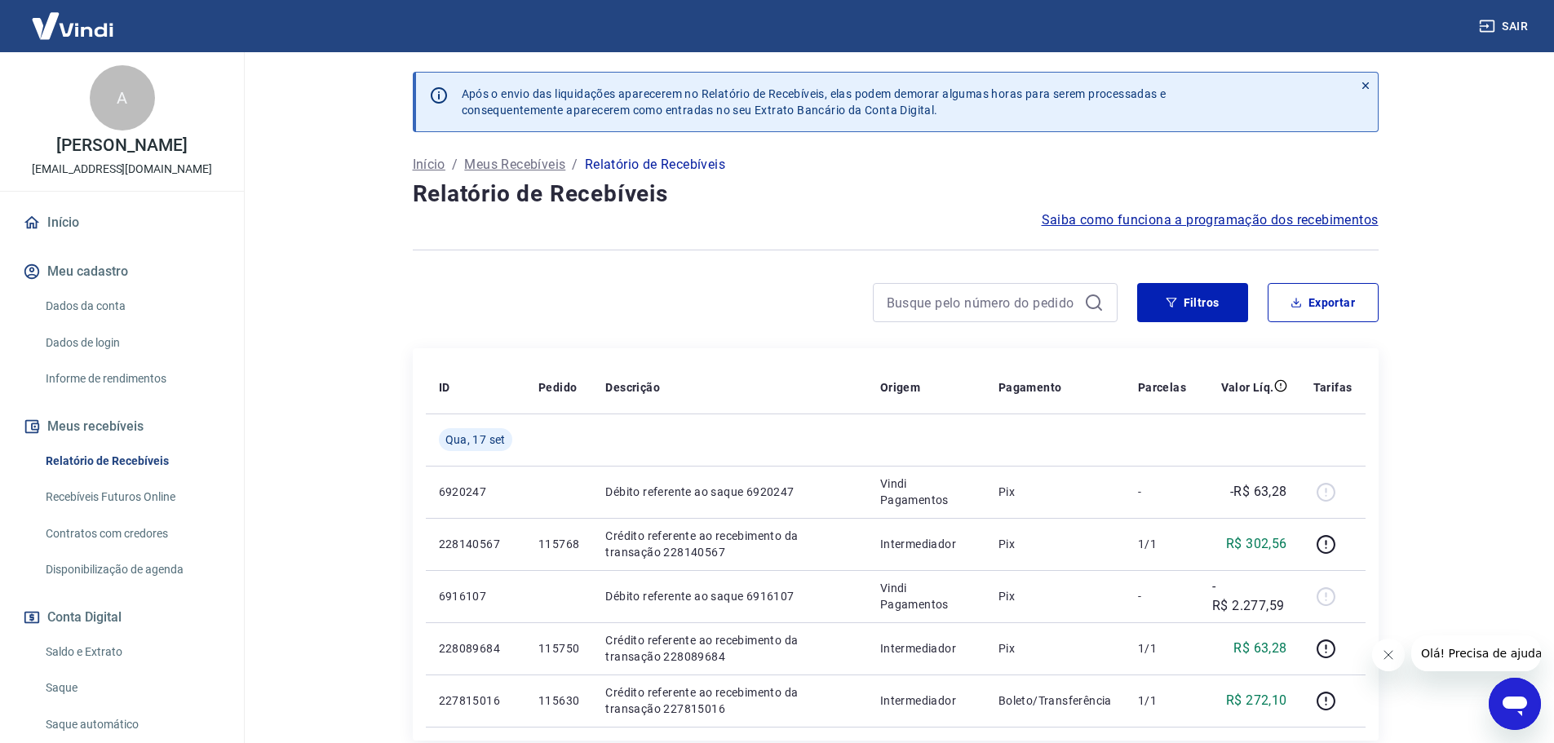
drag, startPoint x: 1392, startPoint y: 656, endPoint x: 2769, endPoint y: 1253, distance: 1501.2
click at [1392, 656] on icon "Fechar mensagem da empresa" at bounding box center [1387, 654] width 13 height 13
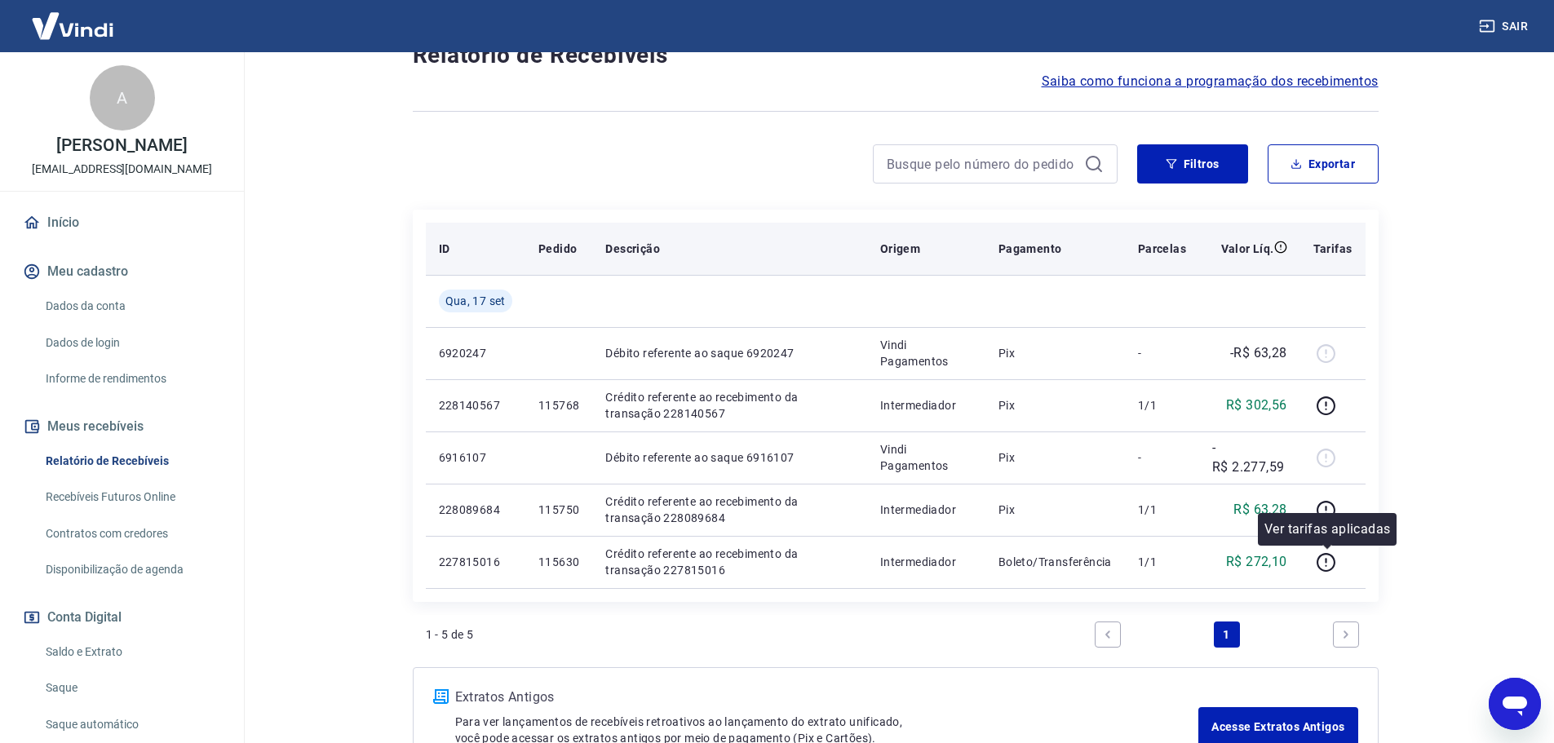
scroll to position [7, 0]
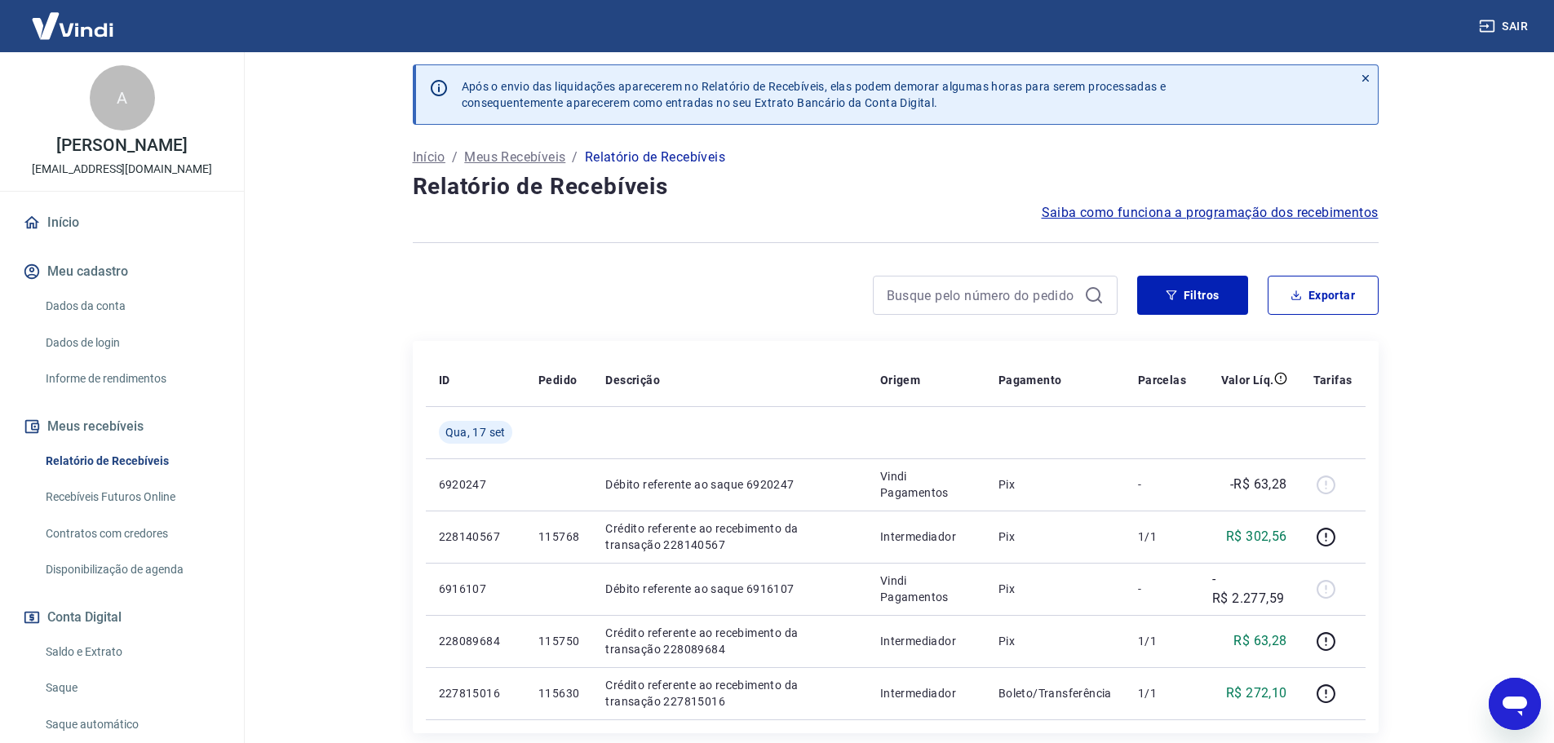
click at [1315, 315] on div "Filtros Exportar" at bounding box center [896, 302] width 966 height 52
click at [1311, 293] on button "Exportar" at bounding box center [1322, 295] width 111 height 39
type input "17/09/2025"
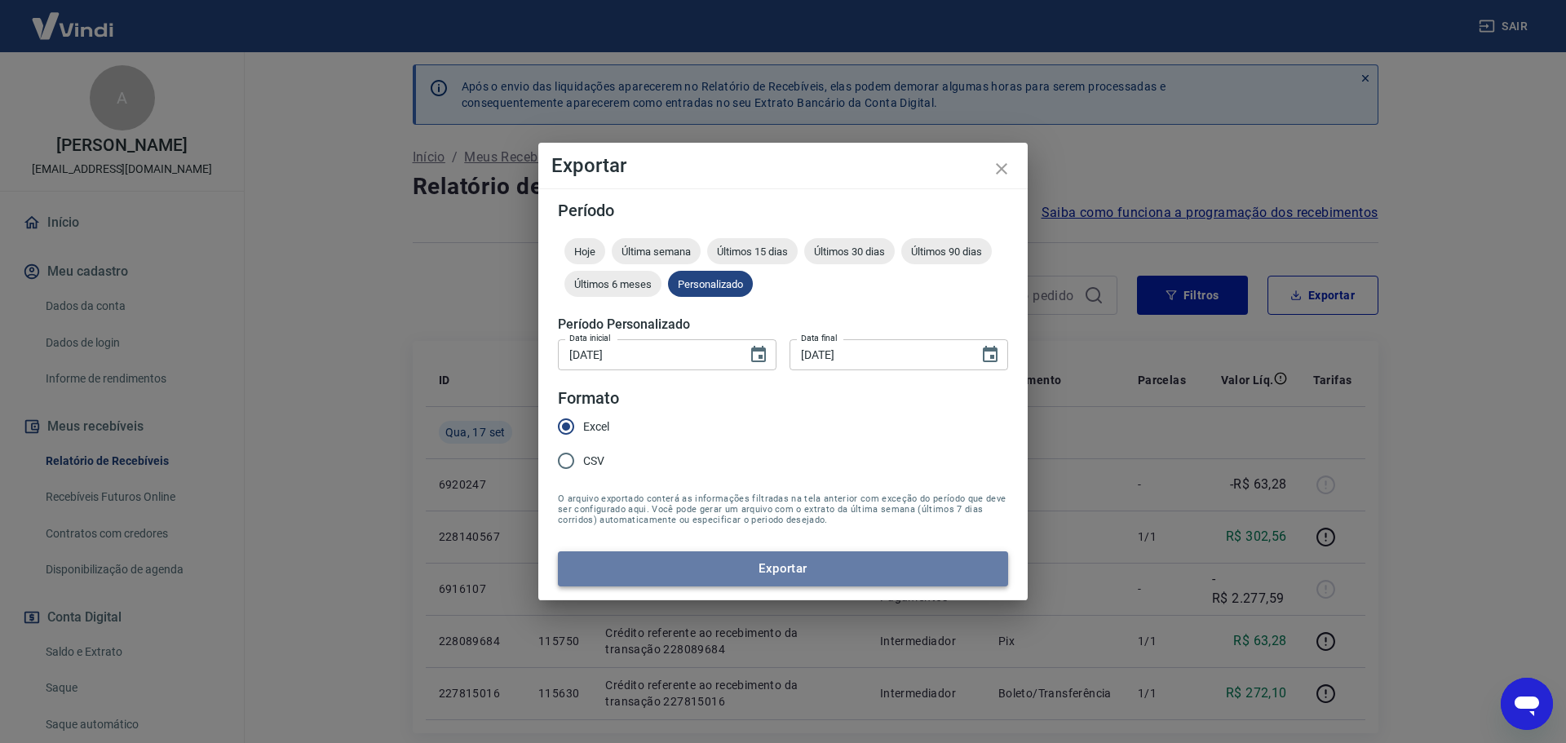
click at [678, 569] on button "Exportar" at bounding box center [783, 568] width 450 height 34
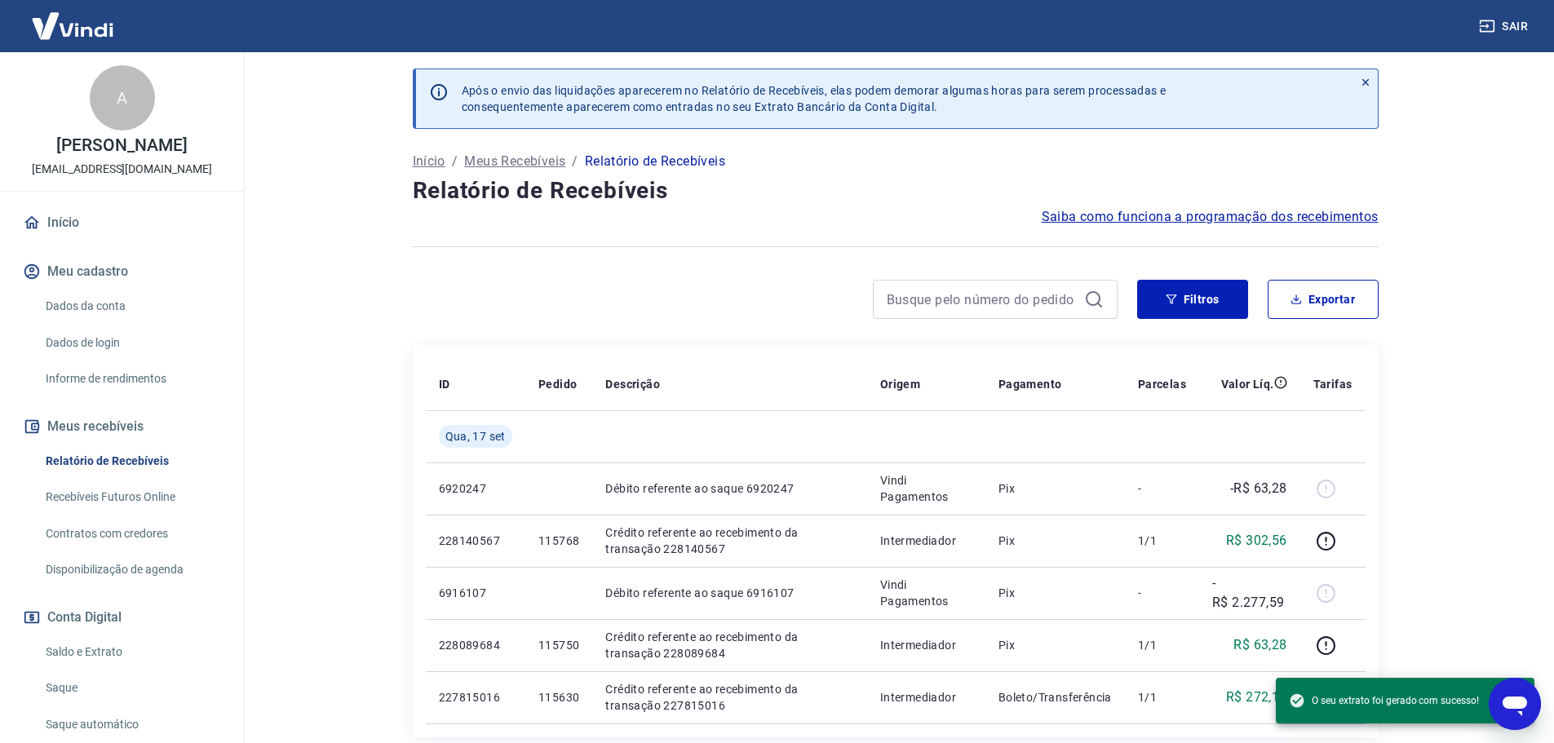
scroll to position [0, 0]
